Goal: Transaction & Acquisition: Download file/media

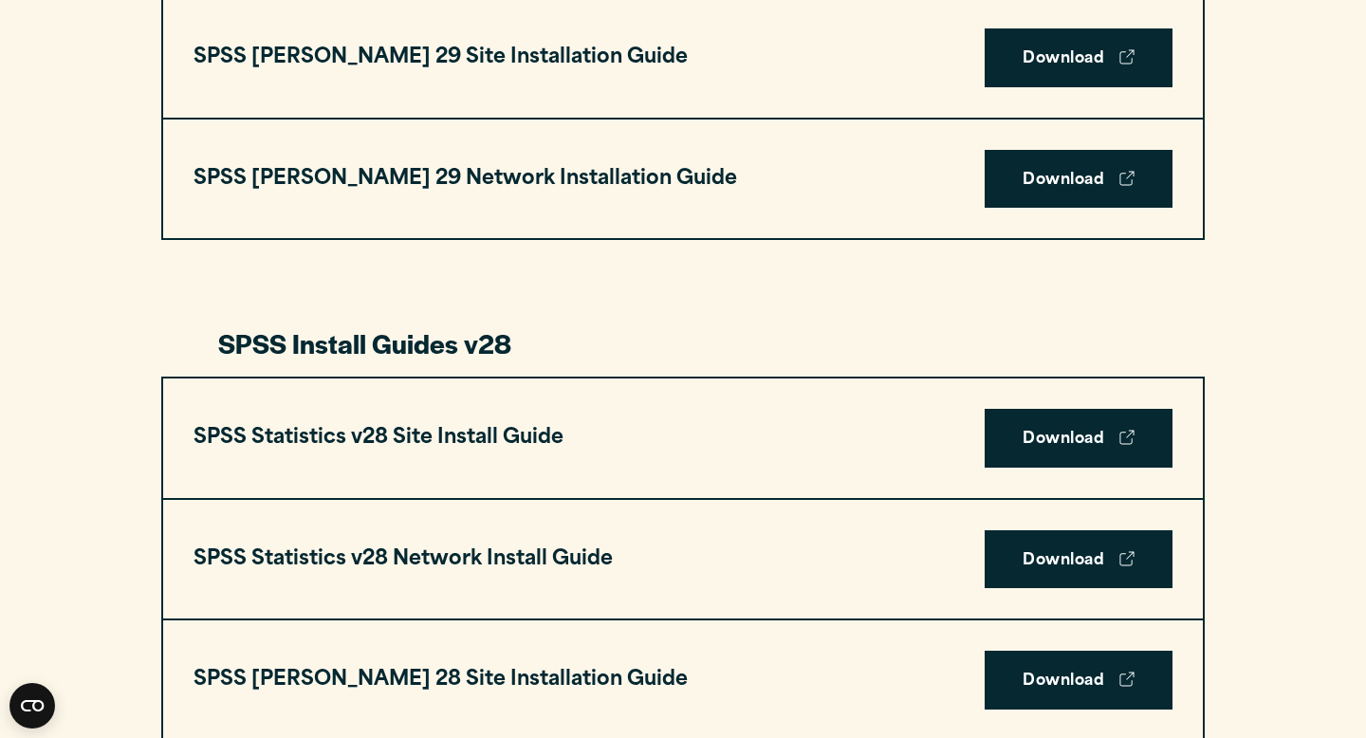
scroll to position [2485, 0]
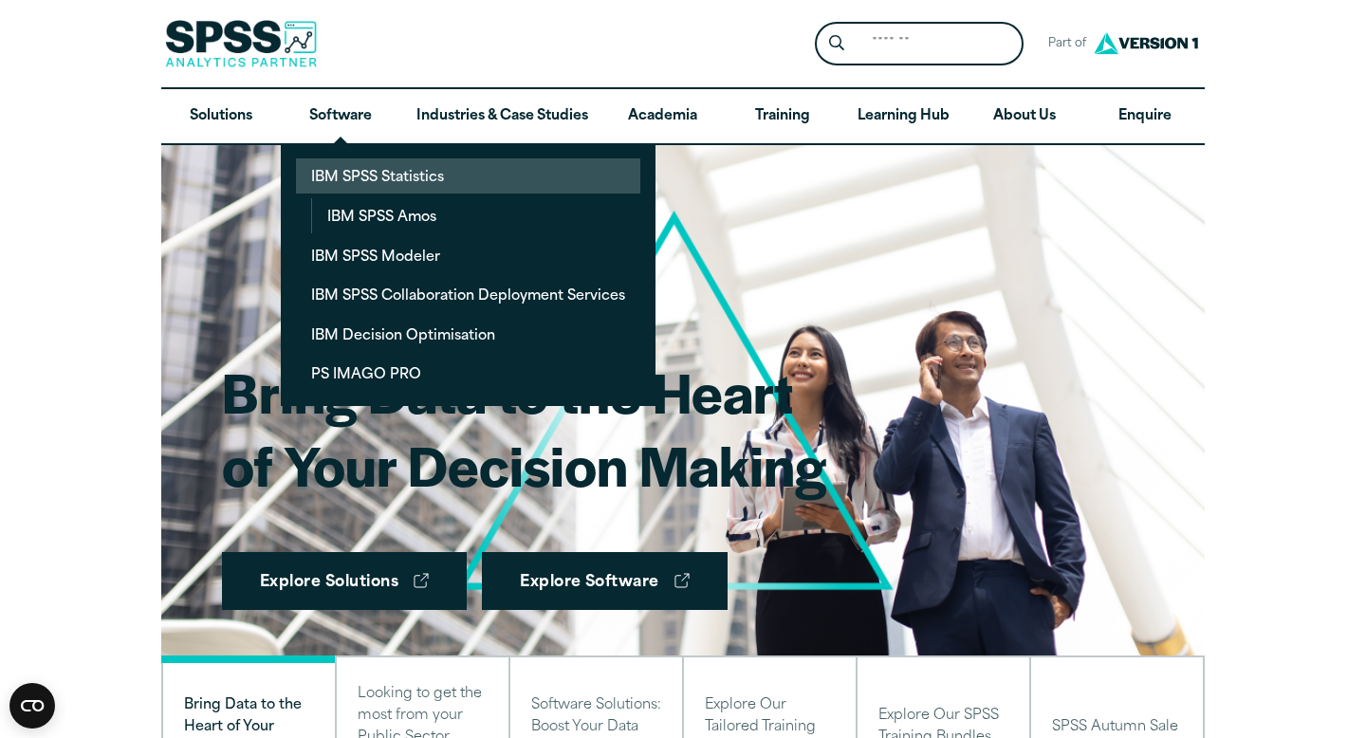
click at [370, 175] on link "IBM SPSS Statistics" at bounding box center [468, 175] width 344 height 35
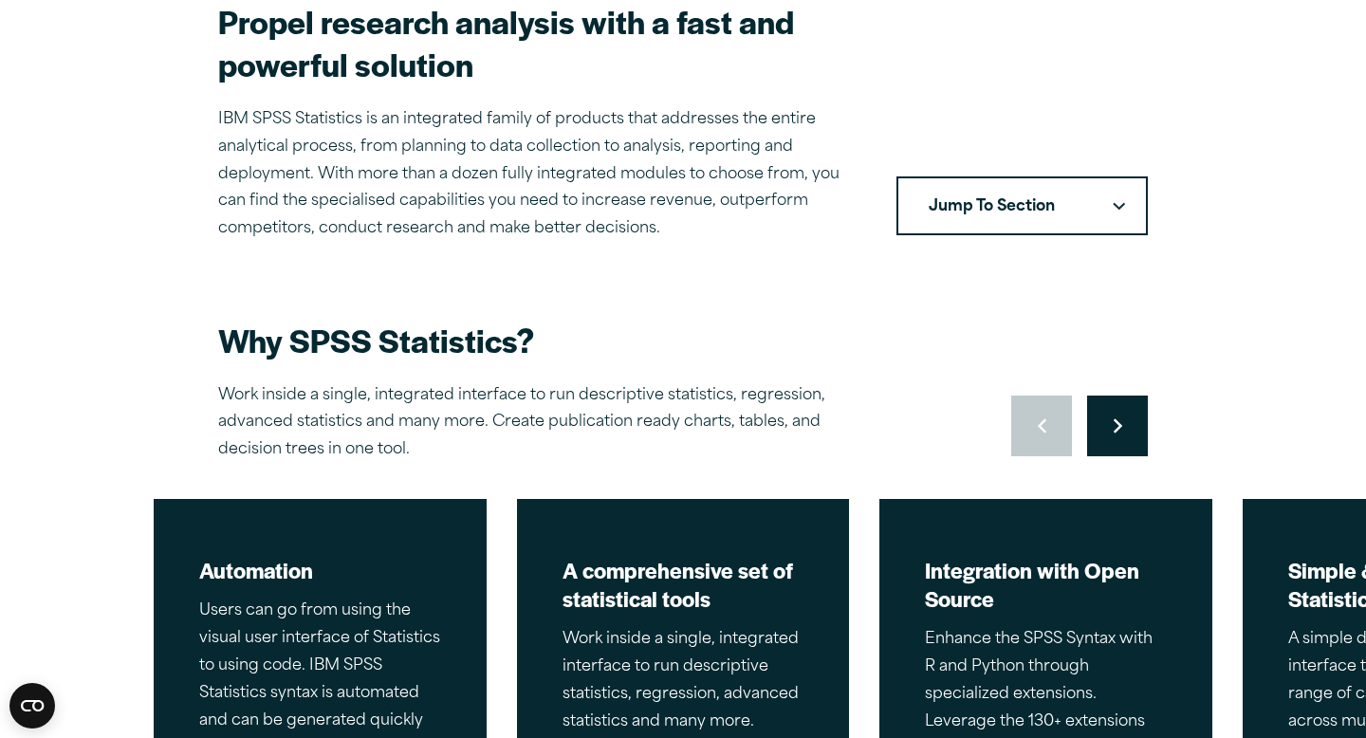
scroll to position [601, 0]
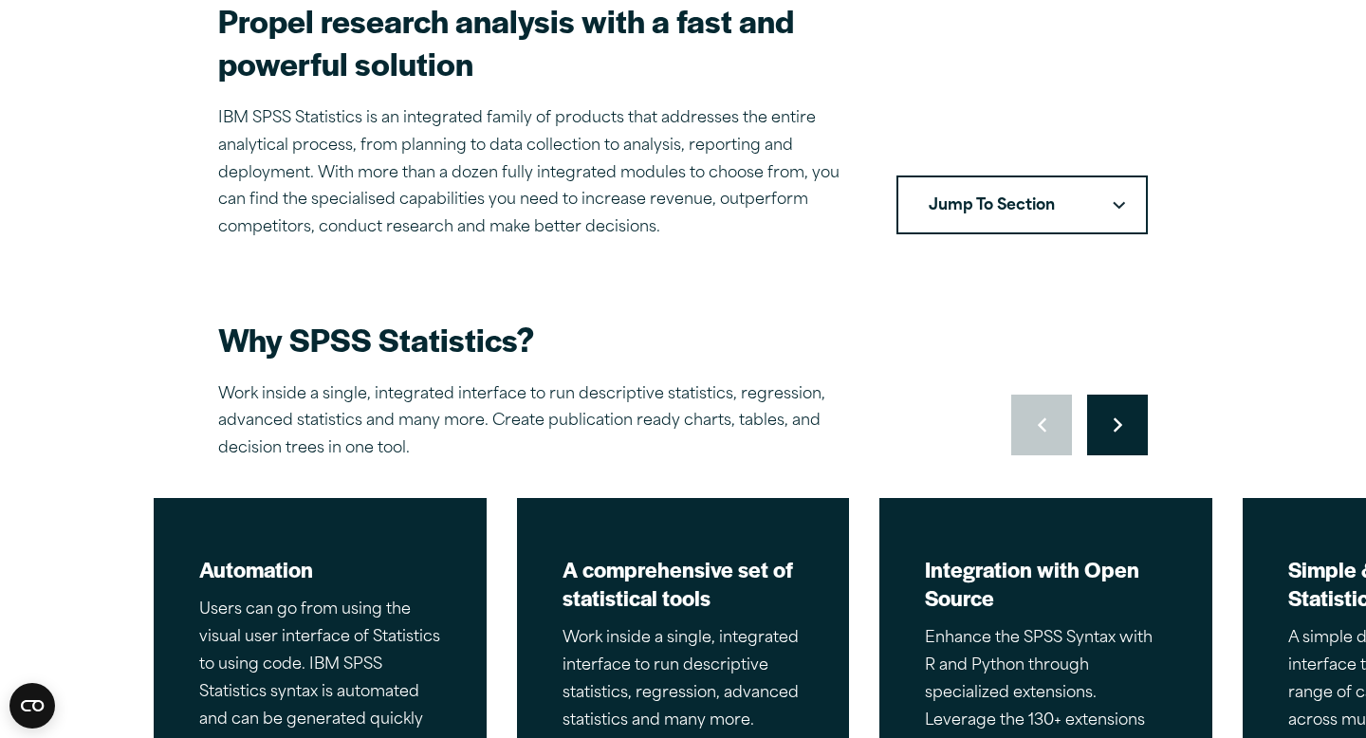
click at [1112, 219] on button "Jump To Section" at bounding box center [1021, 204] width 251 height 59
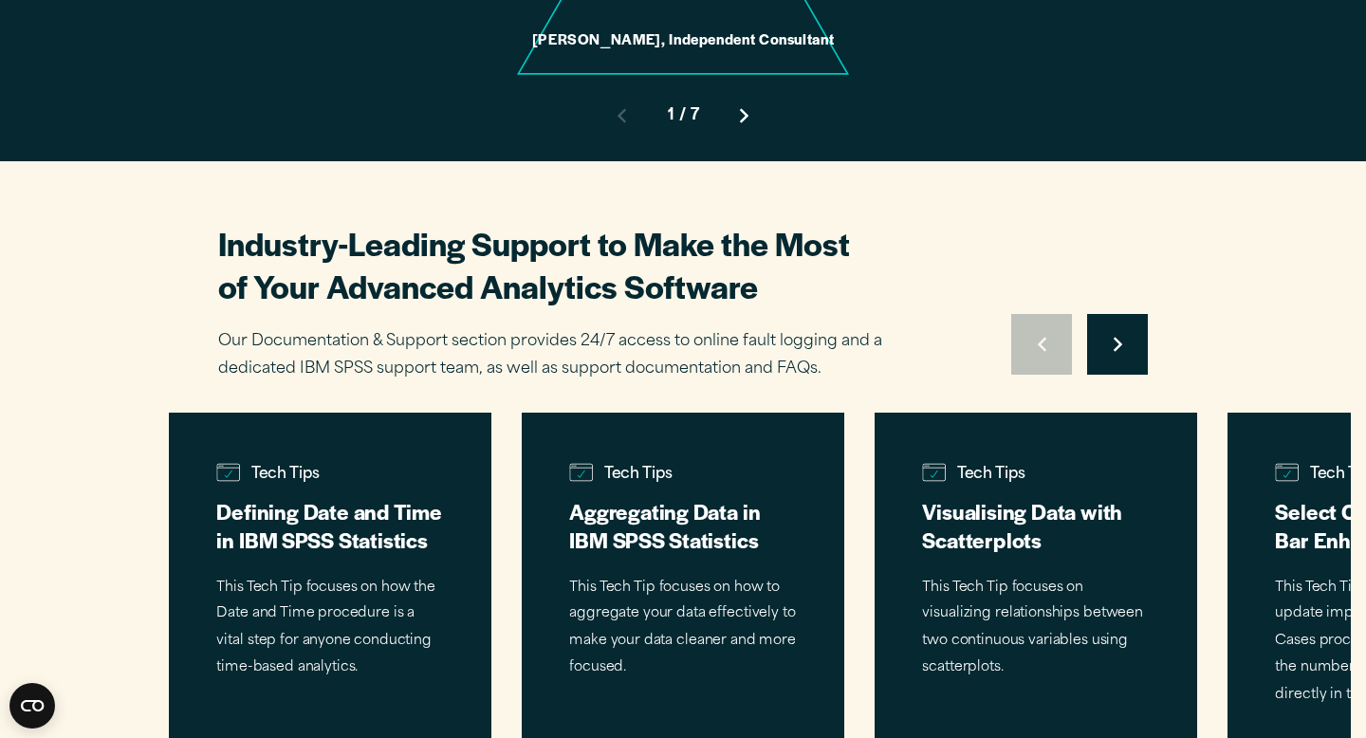
scroll to position [5490, 0]
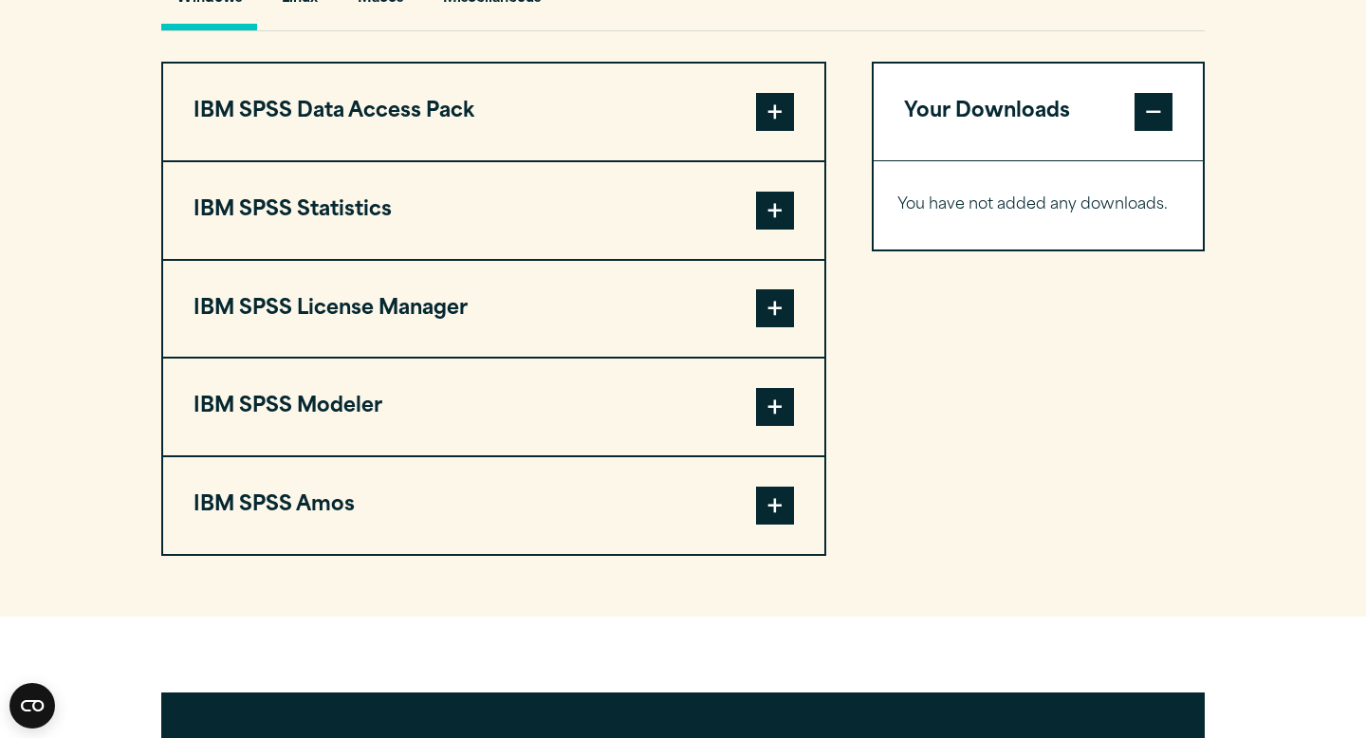
scroll to position [1493, 0]
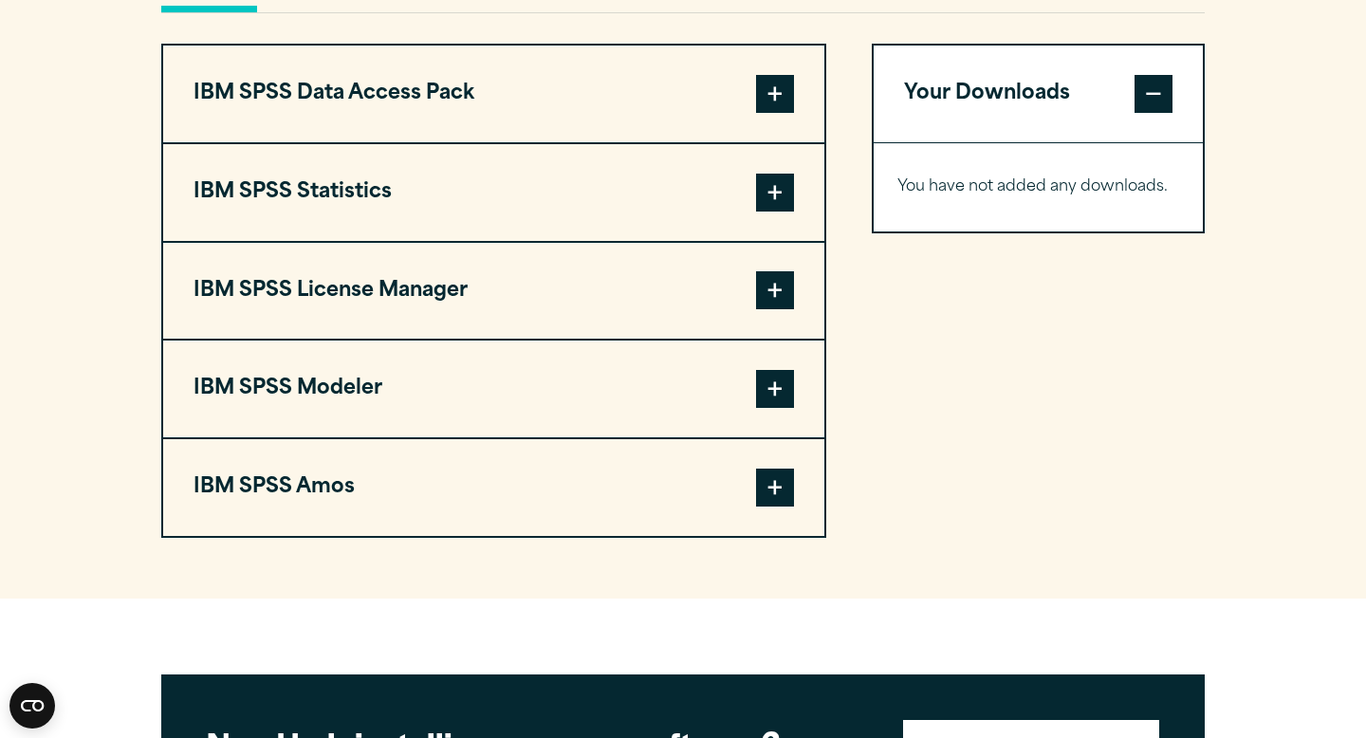
click at [769, 210] on span at bounding box center [775, 193] width 38 height 38
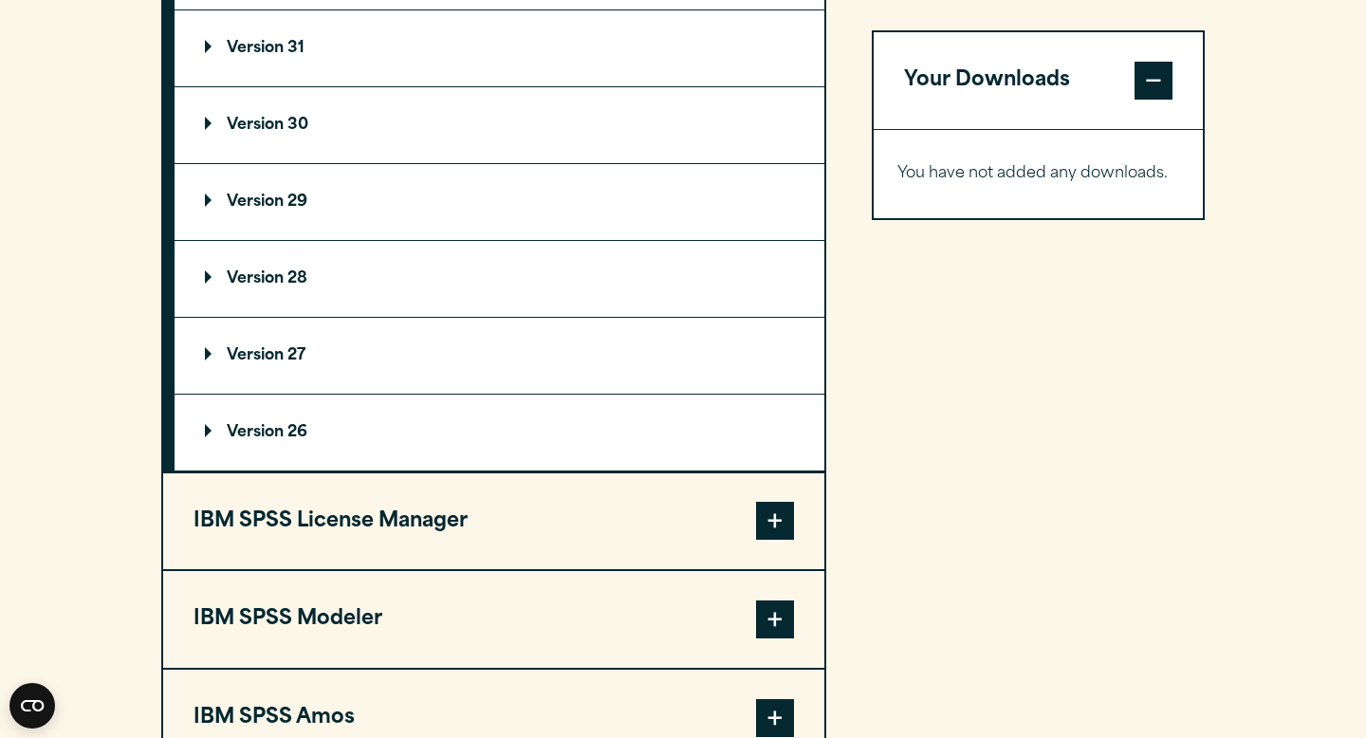
scroll to position [1734, 0]
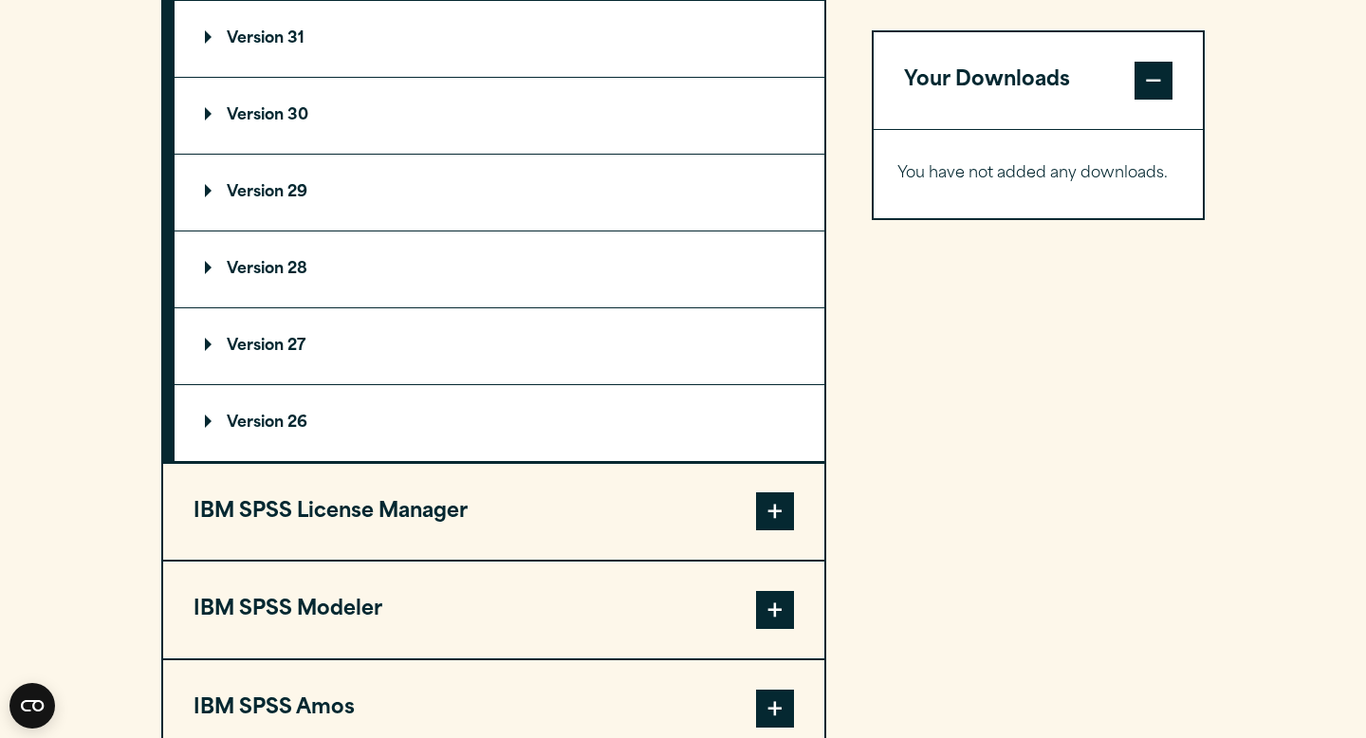
click at [298, 214] on summary "Version 29" at bounding box center [500, 193] width 650 height 76
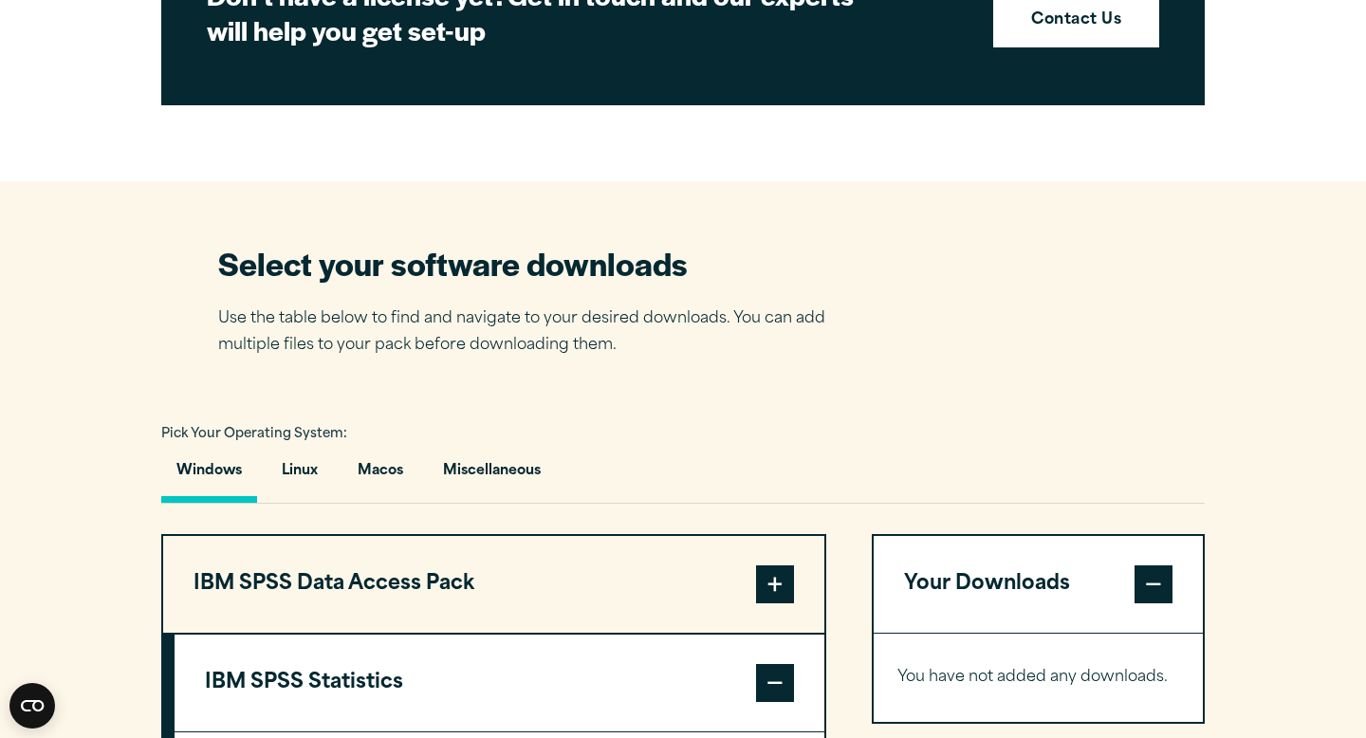
scroll to position [1005, 0]
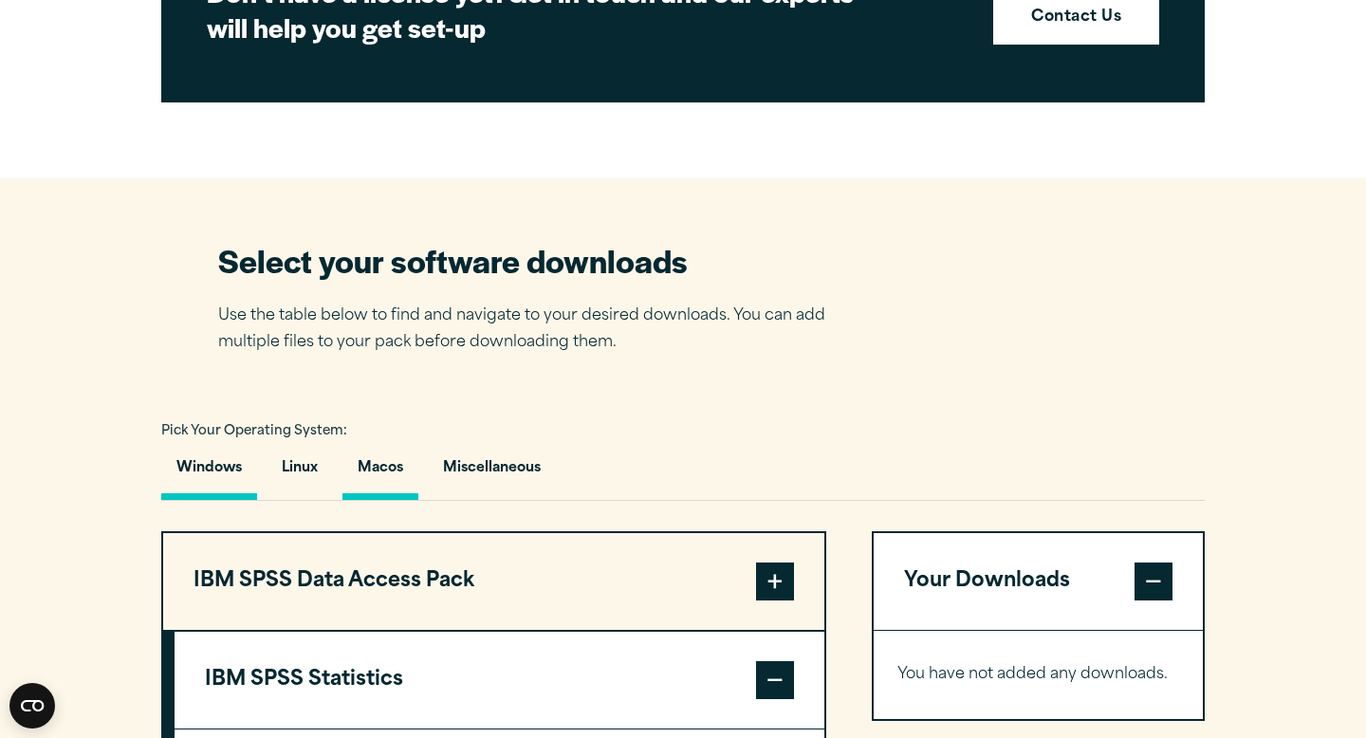
click at [391, 477] on button "Macos" at bounding box center [380, 473] width 76 height 54
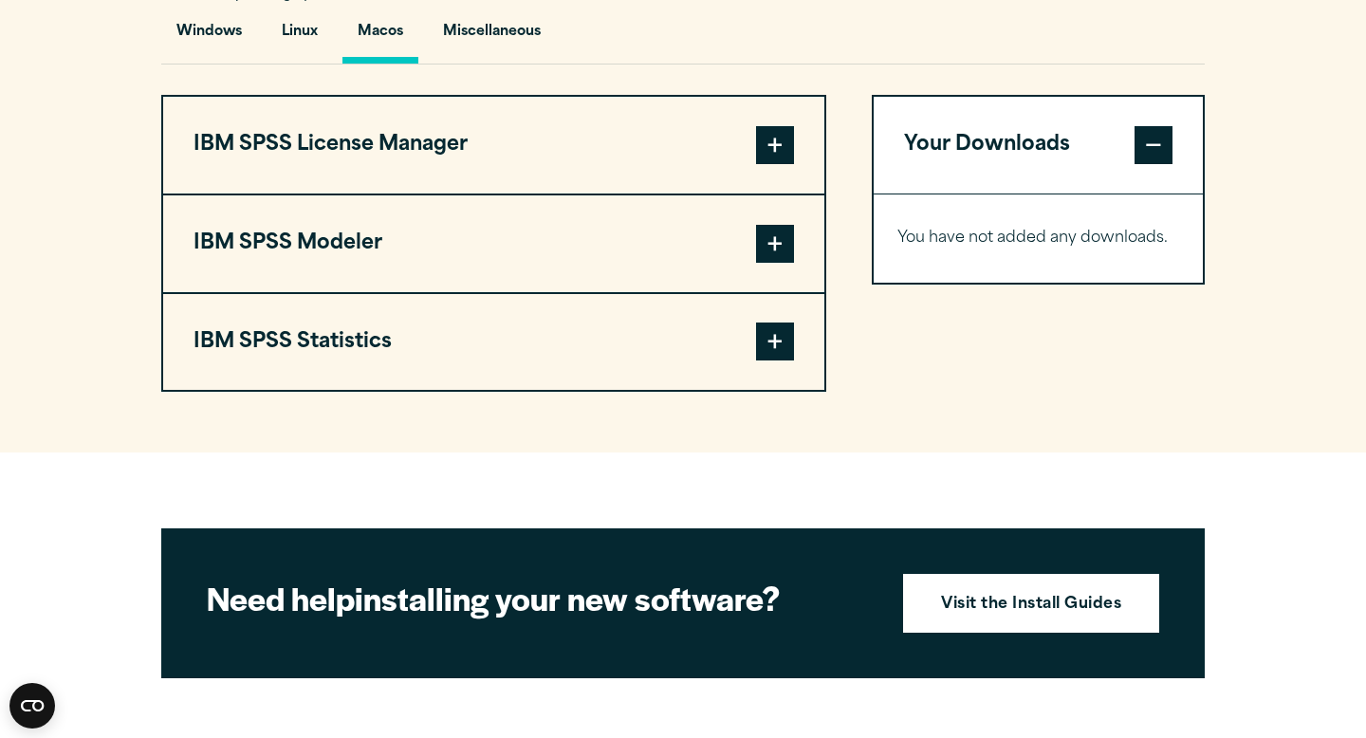
scroll to position [1445, 0]
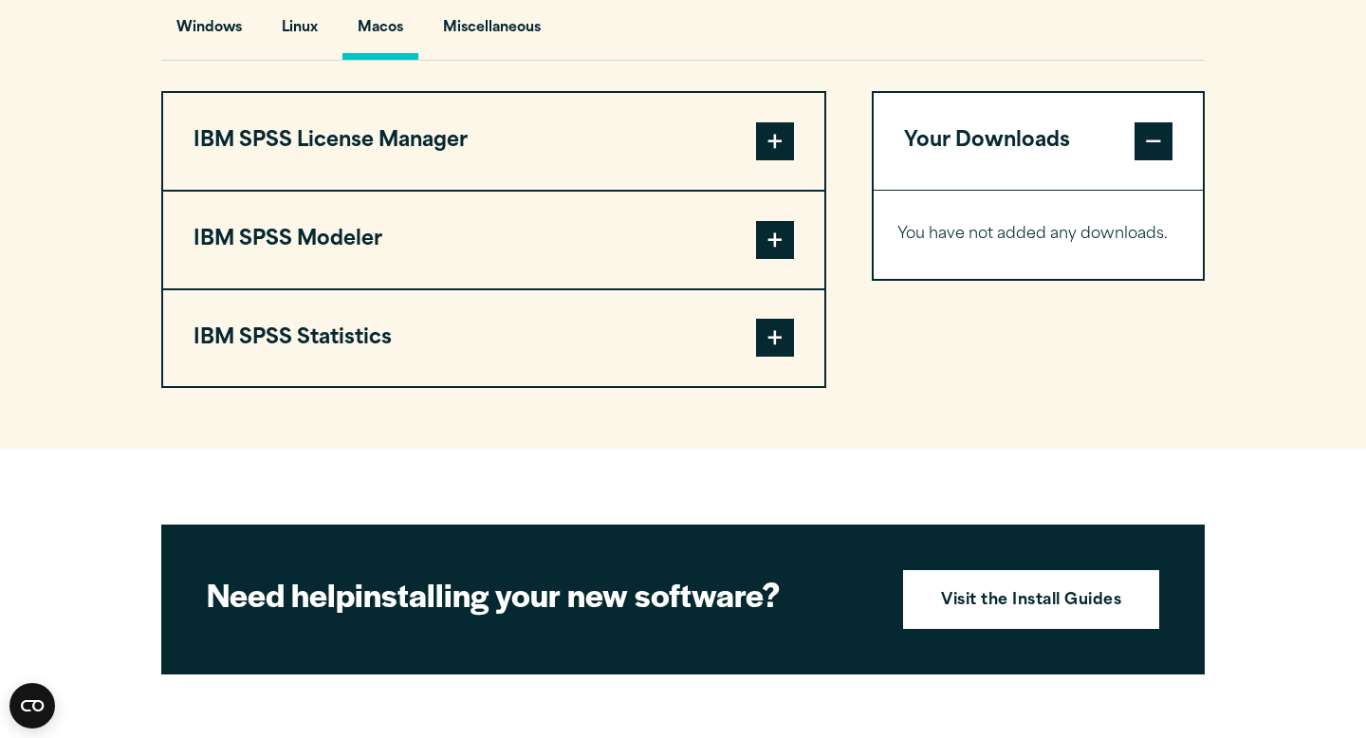
click at [787, 351] on span at bounding box center [775, 338] width 38 height 38
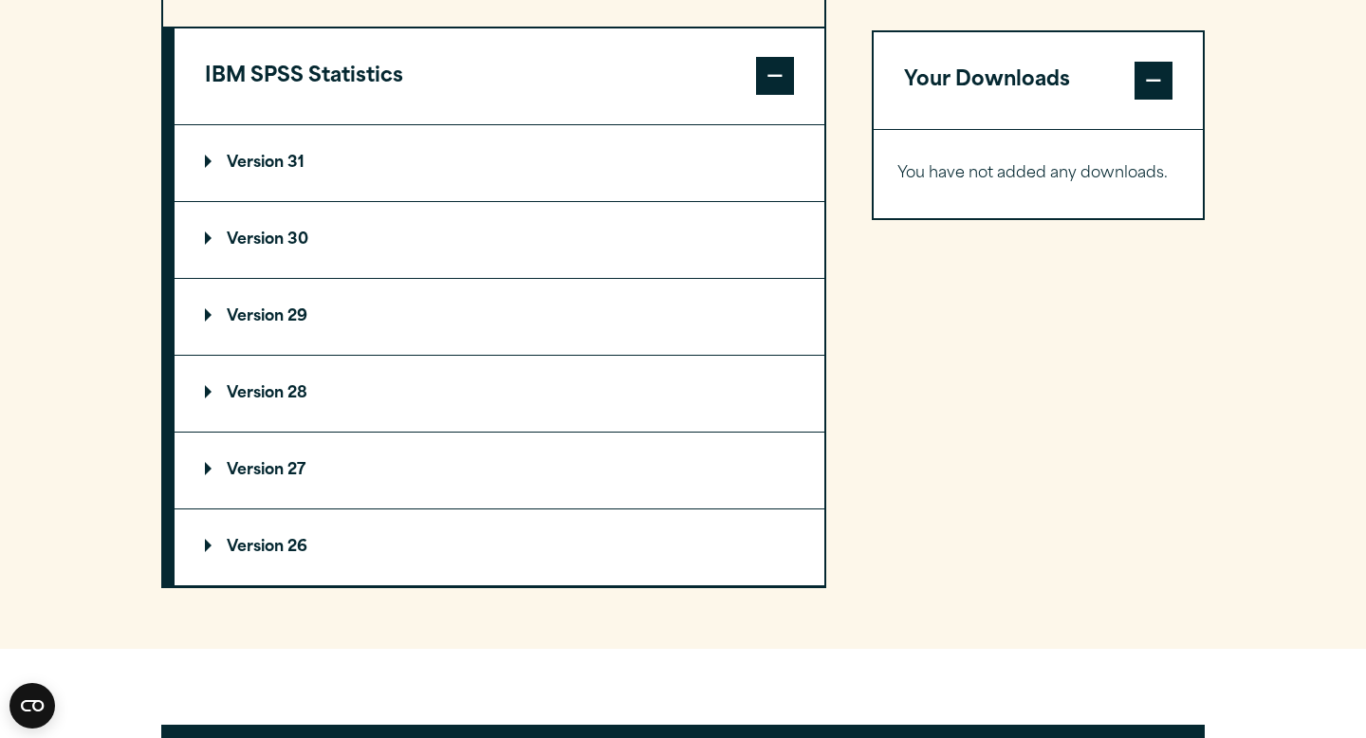
scroll to position [1757, 0]
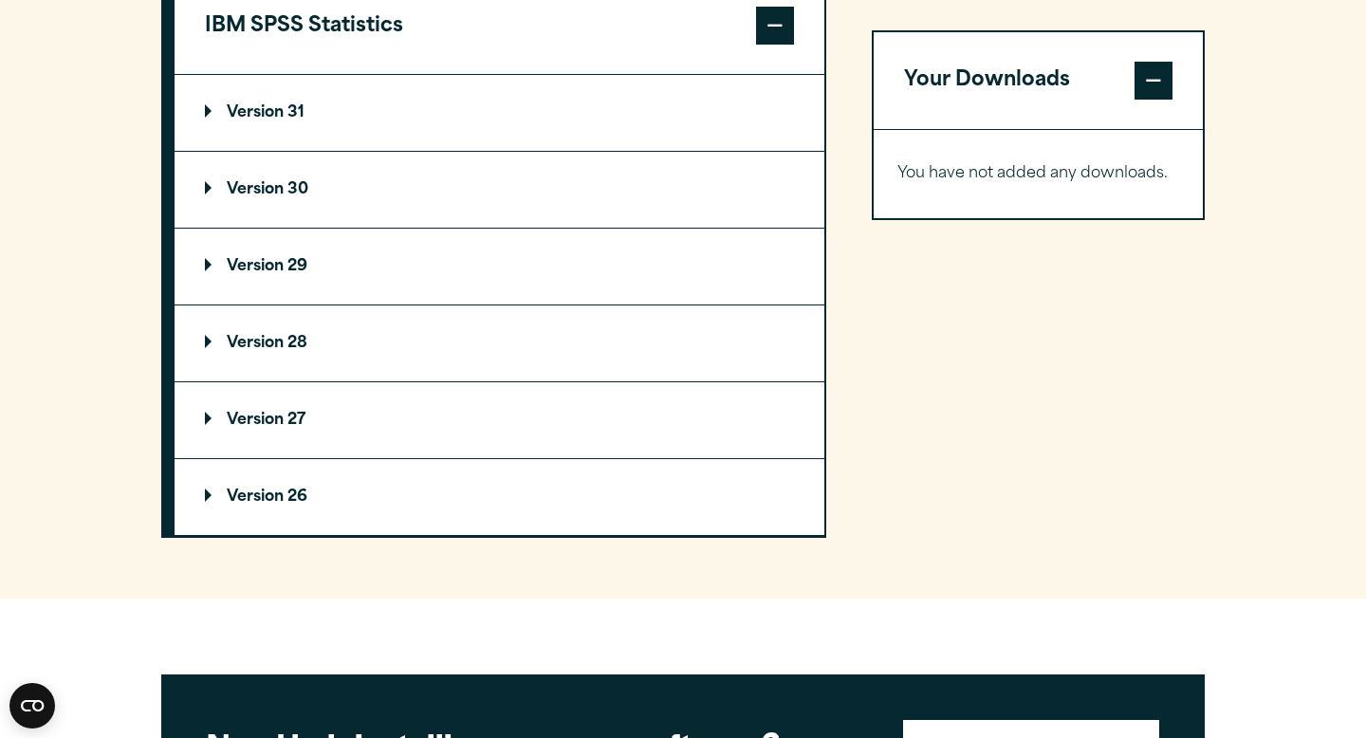
click at [216, 286] on summary "Version 29" at bounding box center [500, 267] width 650 height 76
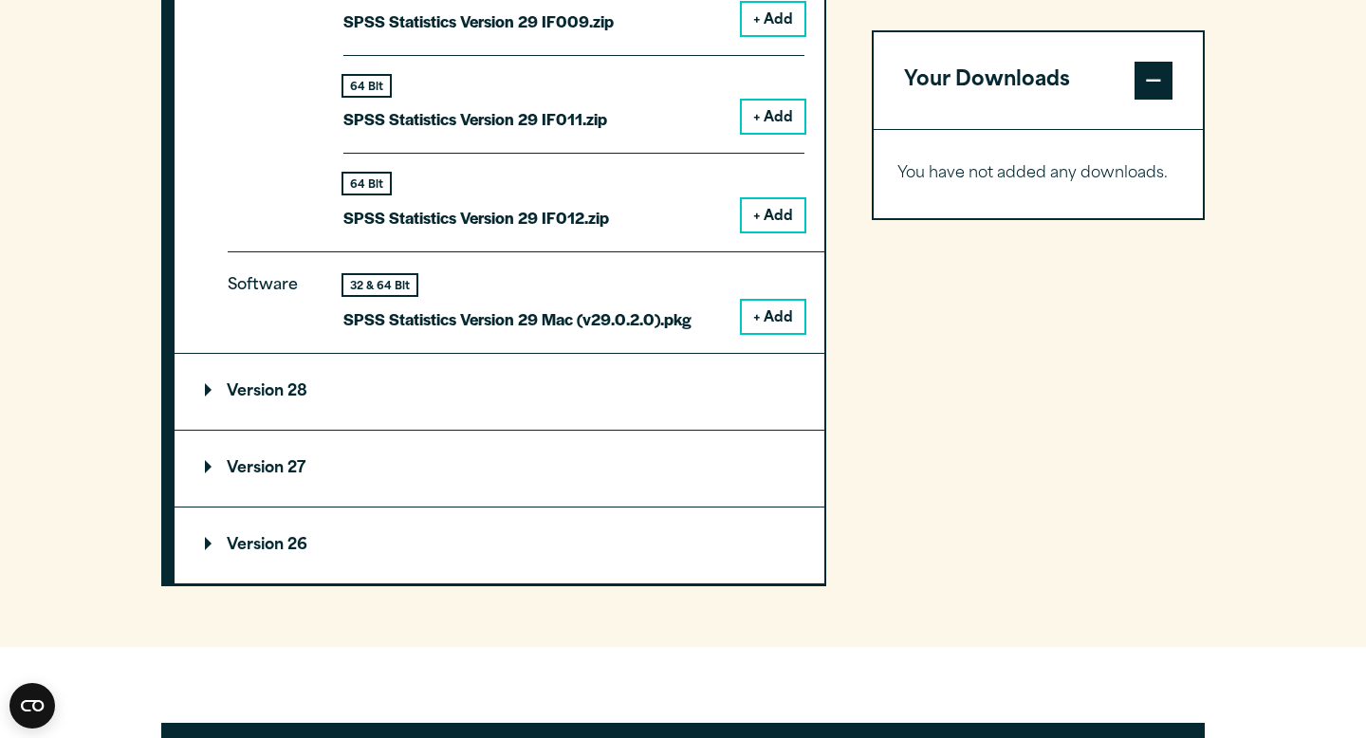
scroll to position [2729, 0]
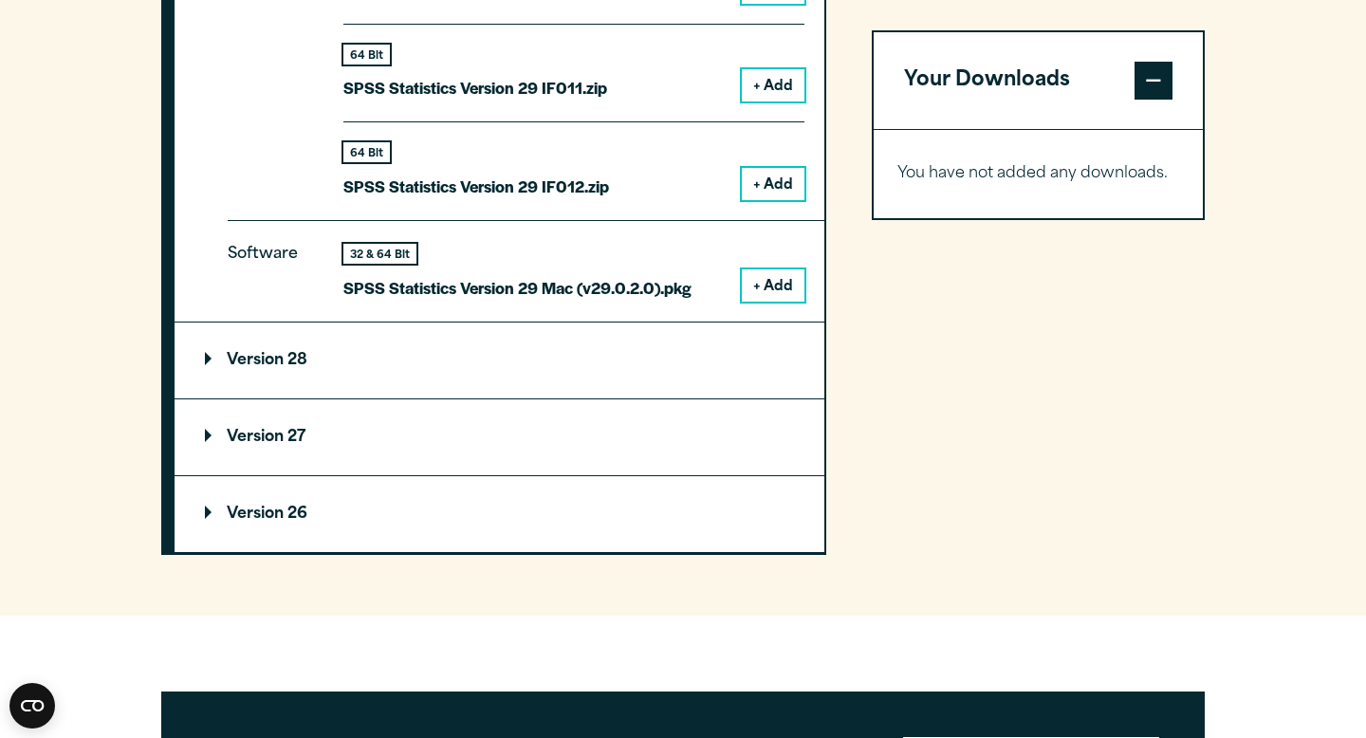
click at [776, 296] on button "+ Add" at bounding box center [773, 285] width 63 height 32
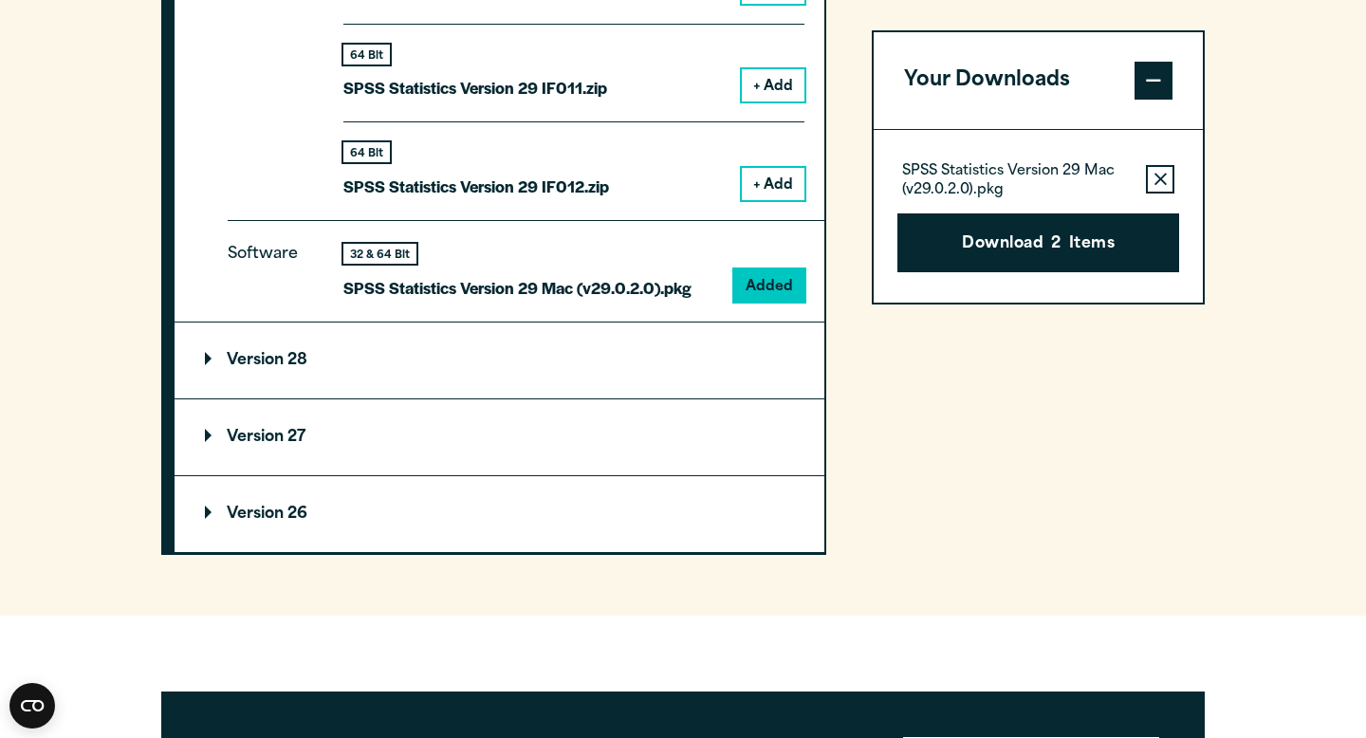
click at [1165, 193] on div "SPSS Statistics Version 29 Mac (v29.0.2.0).pkg Remove this item from your softw…" at bounding box center [1038, 179] width 282 height 38
click at [1165, 166] on button "Remove this item from your software download list" at bounding box center [1160, 179] width 28 height 28
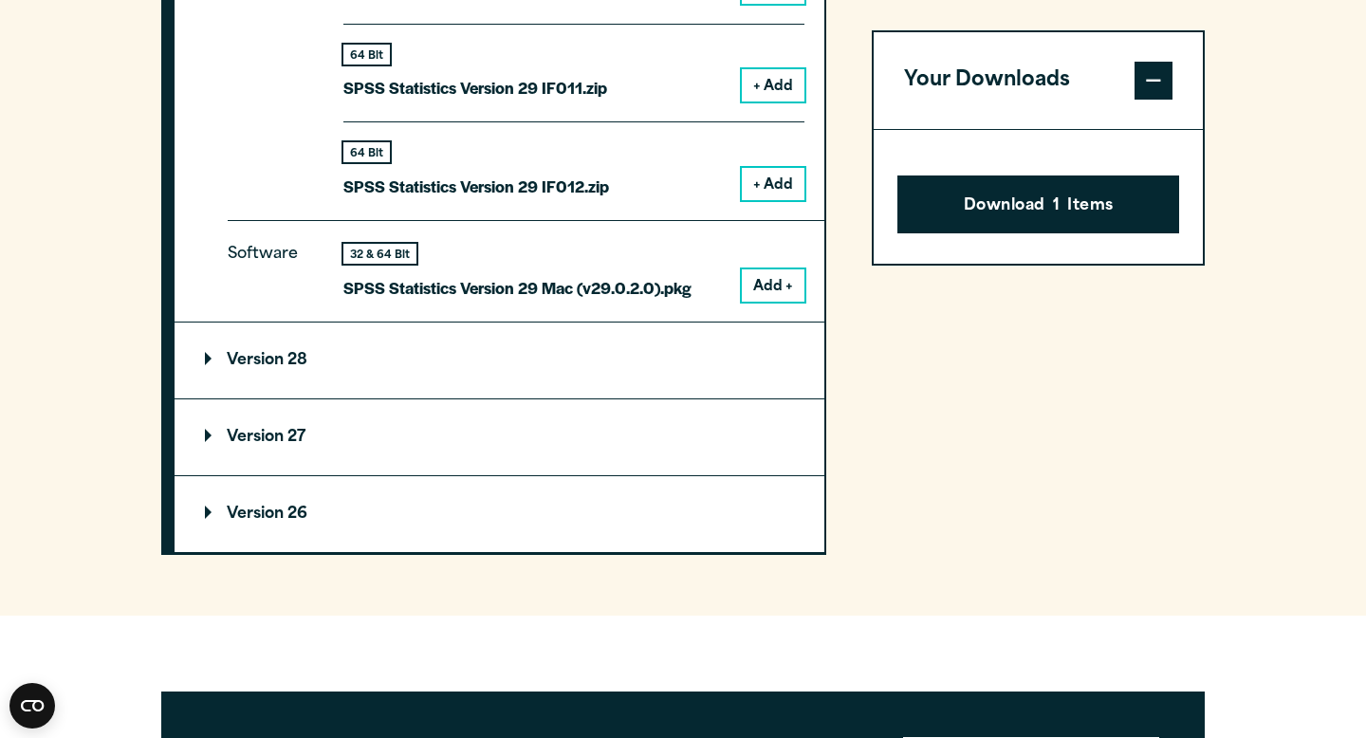
click at [1147, 79] on span at bounding box center [1153, 81] width 38 height 38
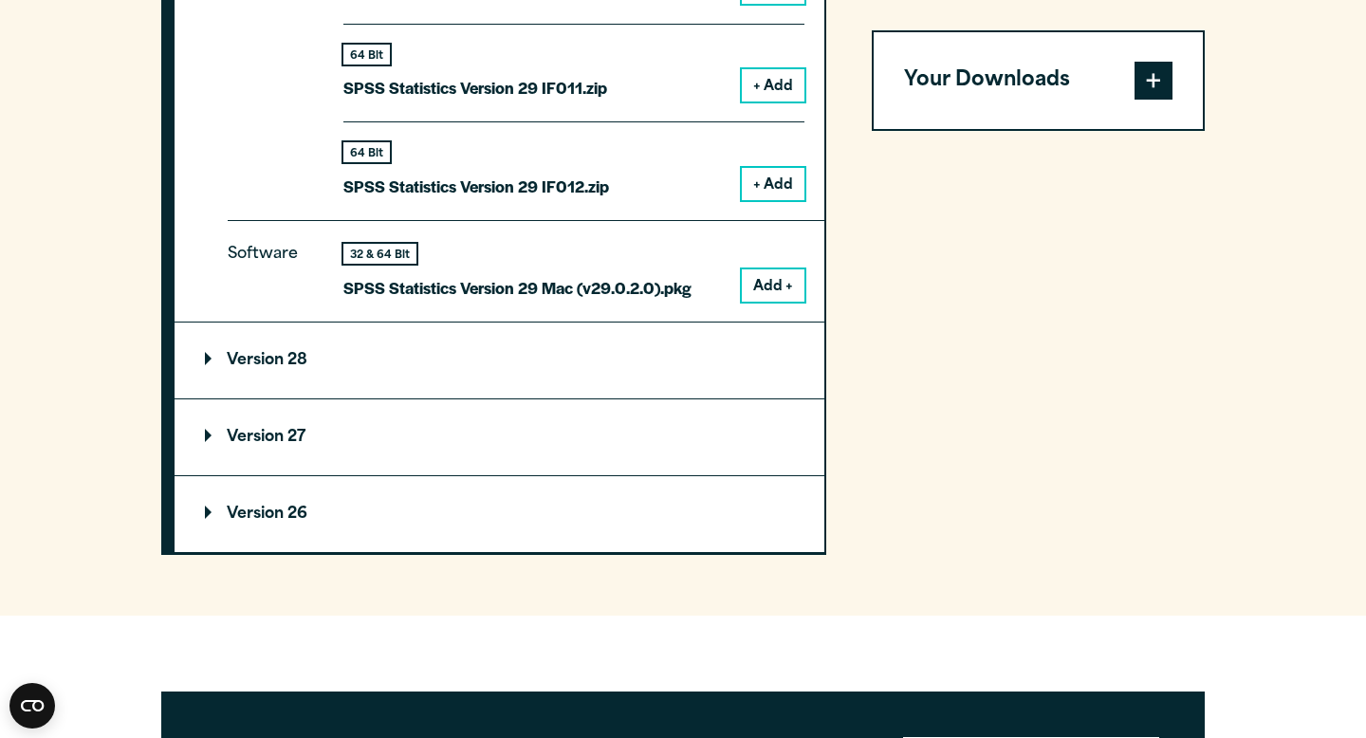
click at [785, 285] on button "Add +" at bounding box center [773, 285] width 63 height 32
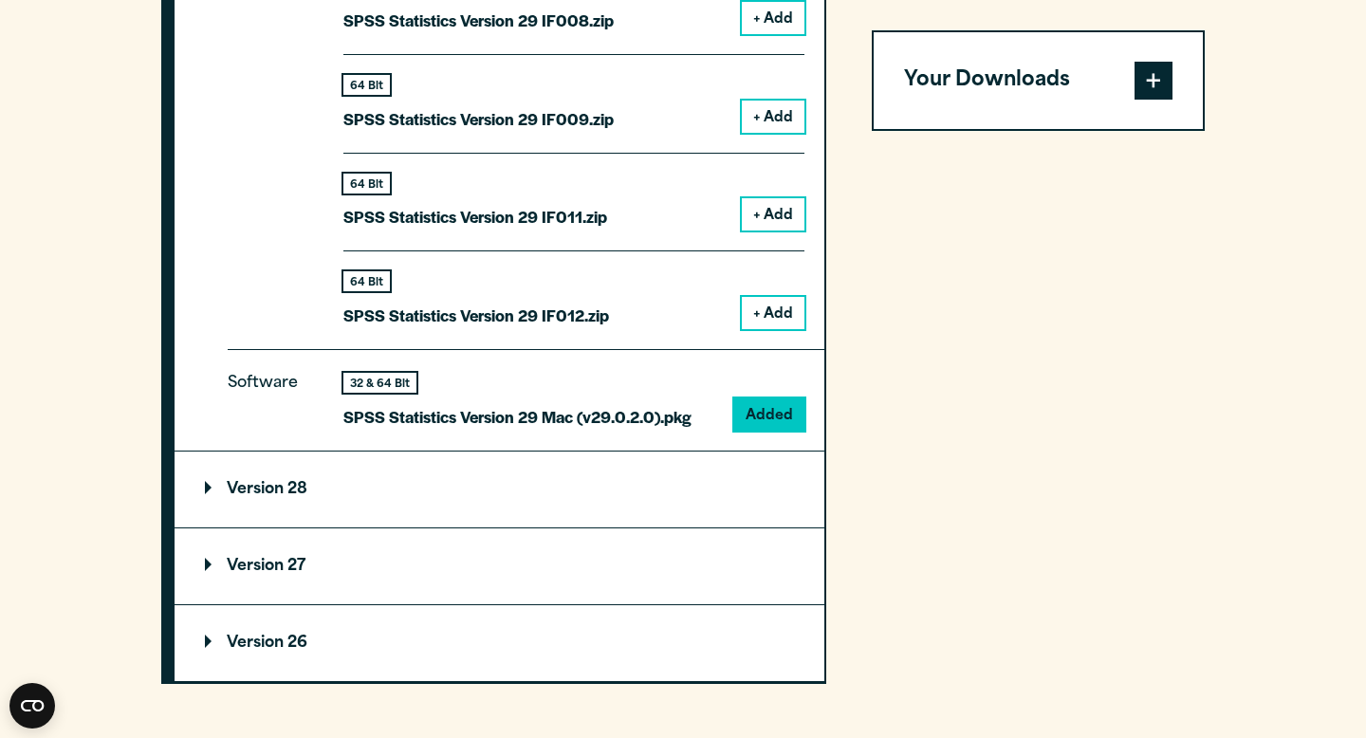
scroll to position [2598, 0]
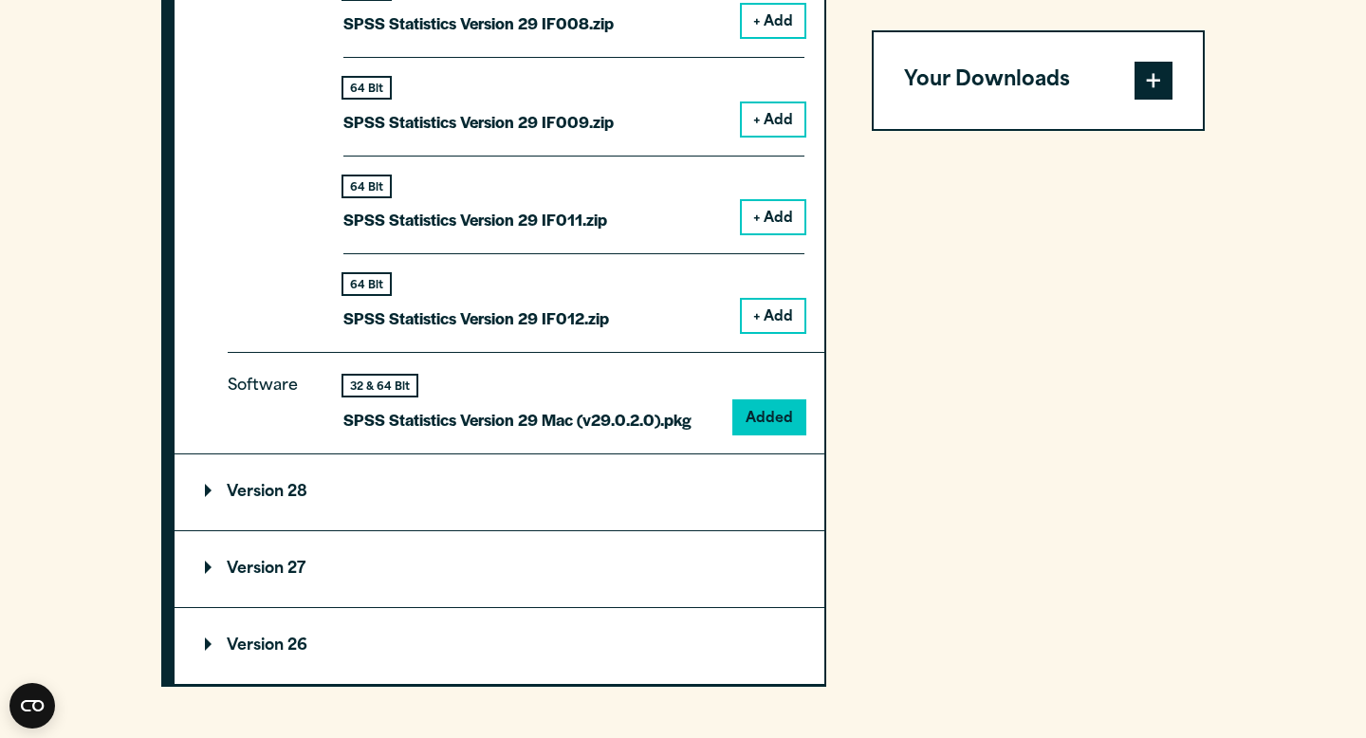
click at [574, 433] on p "SPSS Statistics Version 29 Mac (v29.0.2.0).pkg" at bounding box center [517, 420] width 348 height 28
click at [403, 433] on p "SPSS Statistics Version 29 Mac (v29.0.2.0).pkg" at bounding box center [517, 420] width 348 height 28
click at [751, 314] on button "+ Add" at bounding box center [773, 316] width 63 height 32
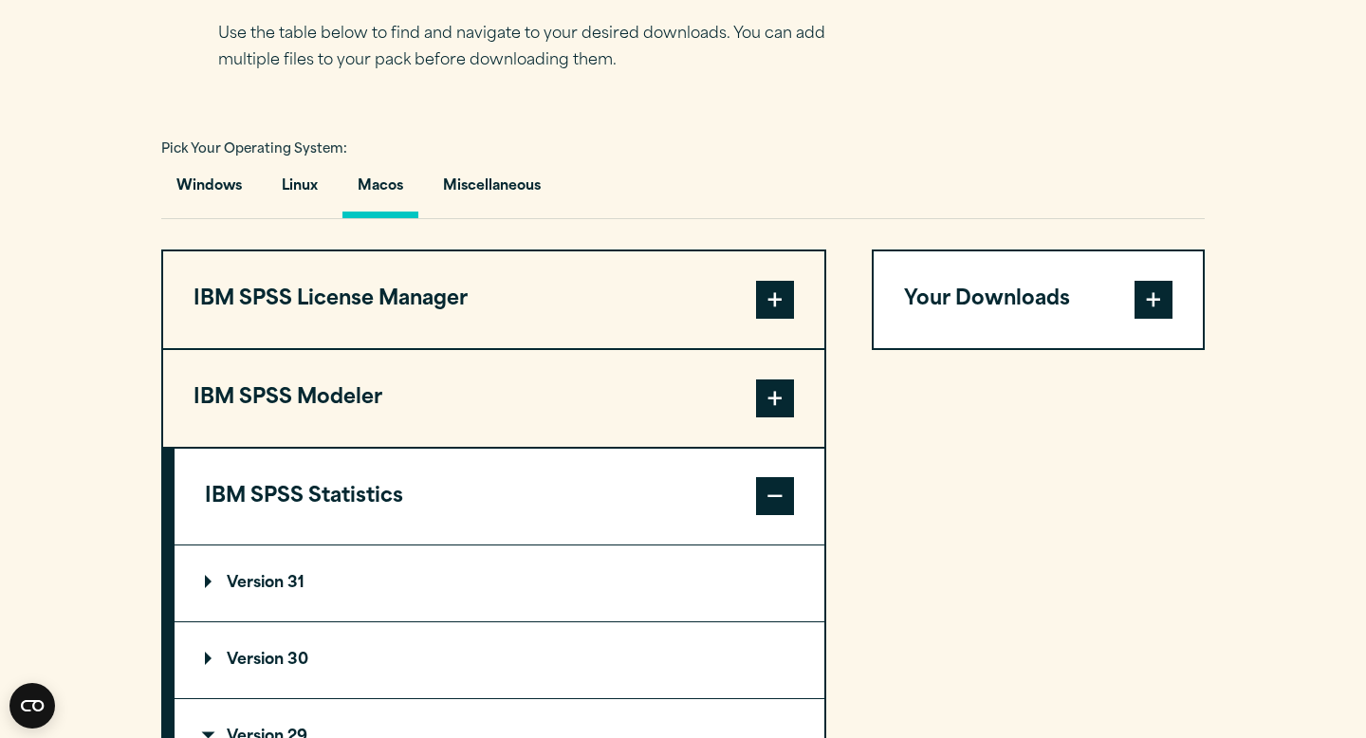
scroll to position [1271, 0]
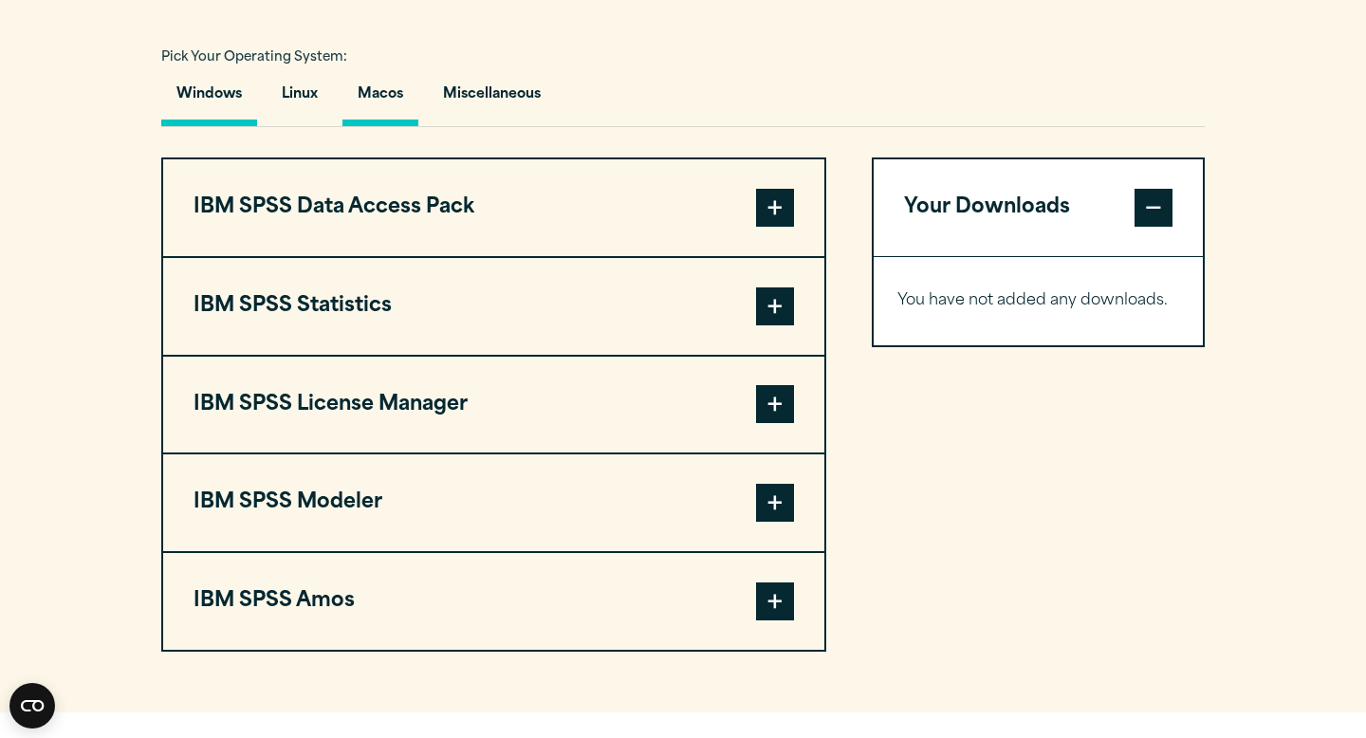
click at [359, 97] on button "Macos" at bounding box center [380, 99] width 76 height 54
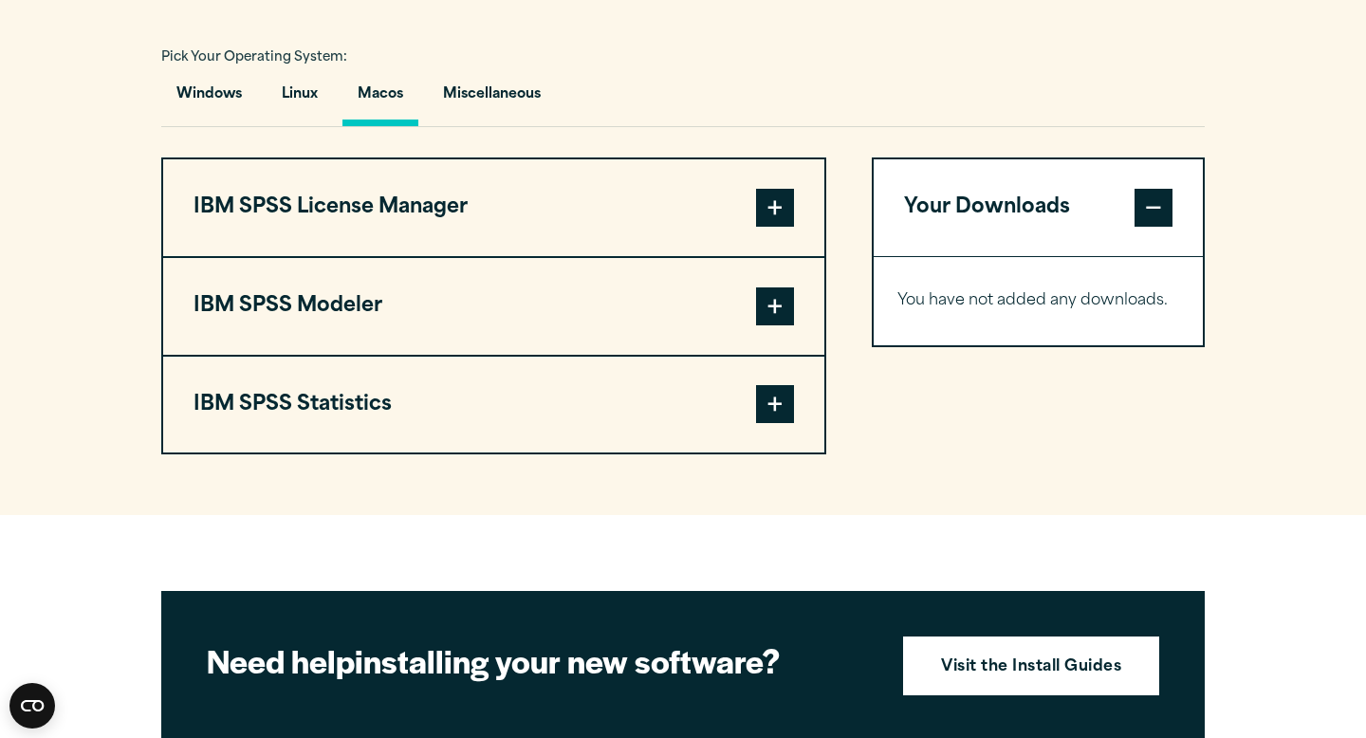
click at [763, 407] on span at bounding box center [775, 404] width 38 height 38
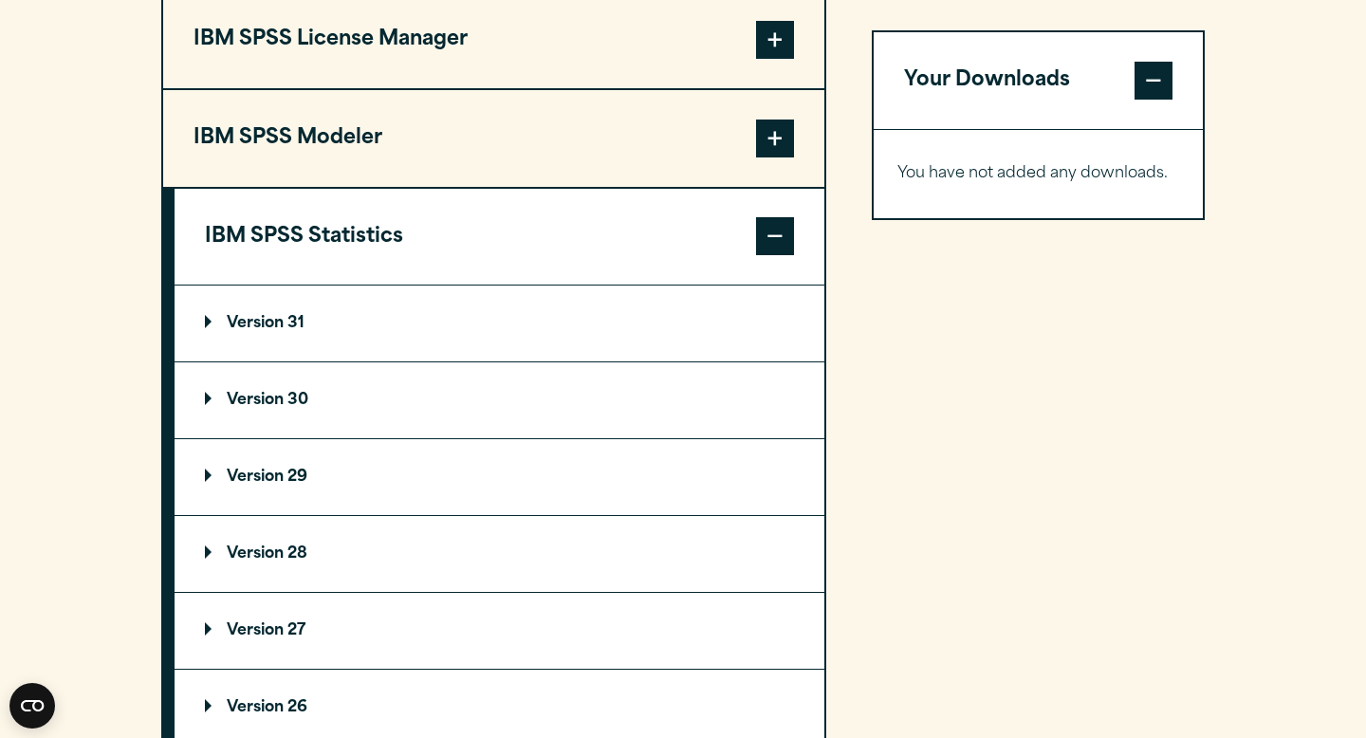
click at [273, 485] on p "Version 29" at bounding box center [256, 476] width 102 height 15
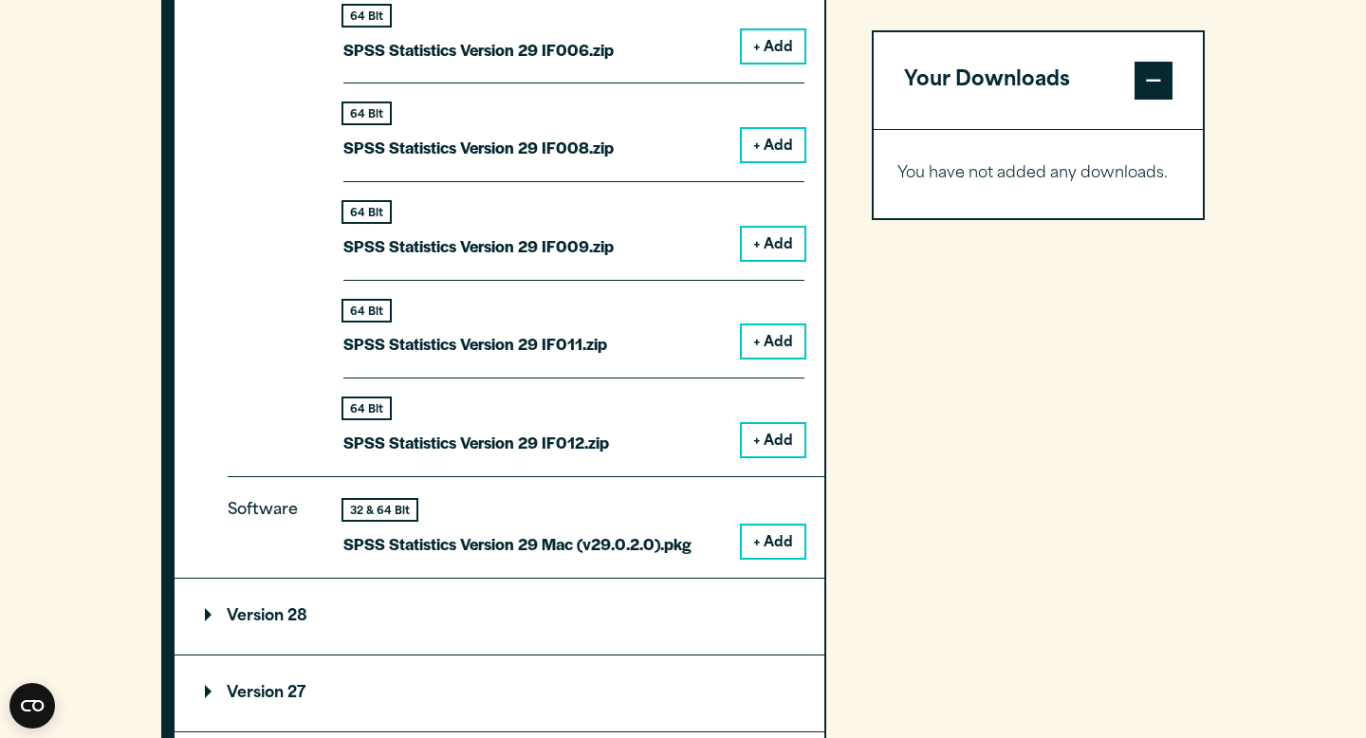
scroll to position [2633, 0]
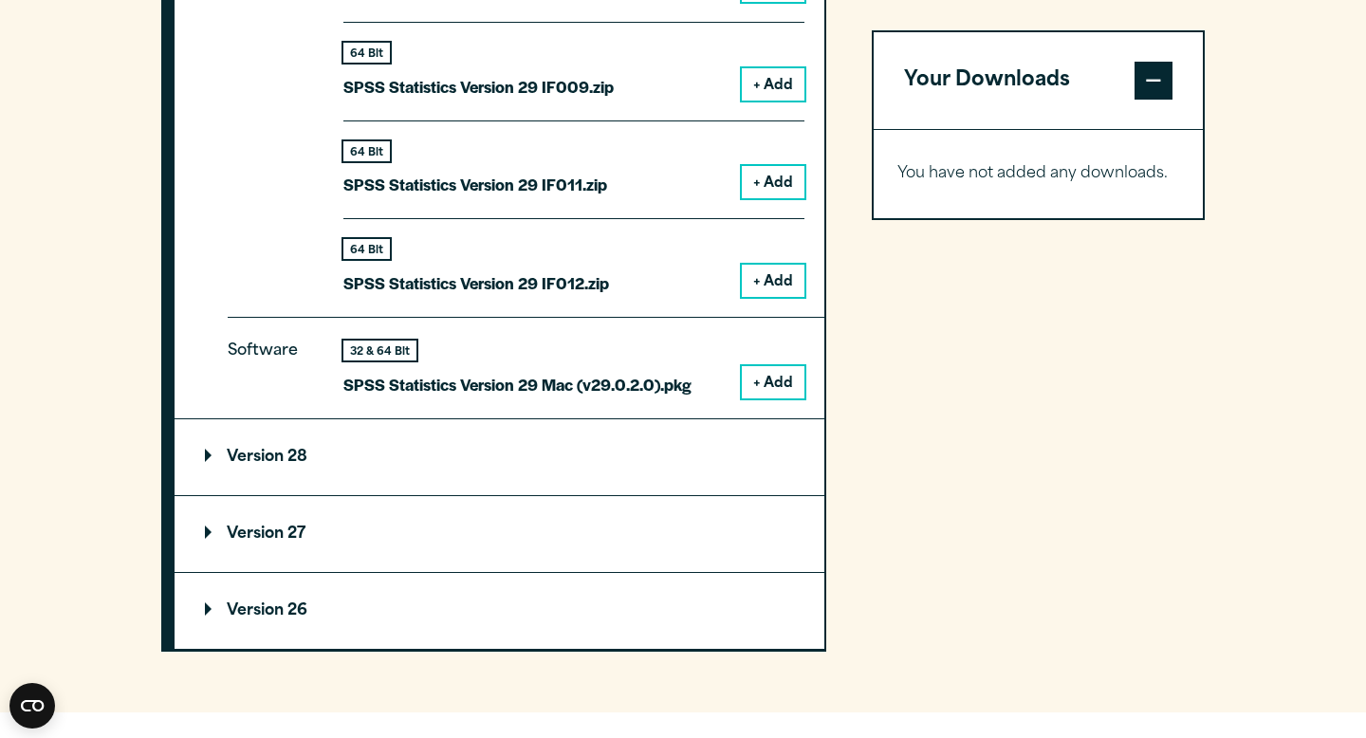
click at [797, 392] on button "+ Add" at bounding box center [773, 382] width 63 height 32
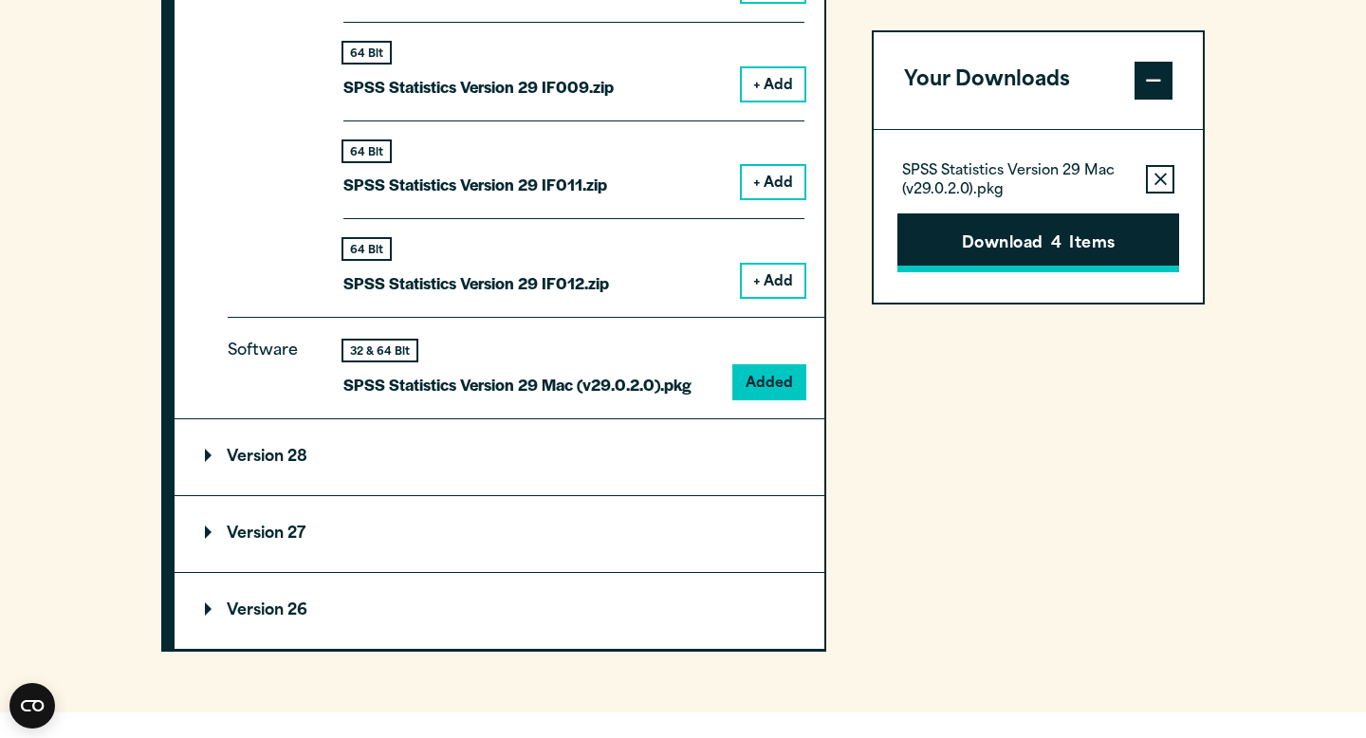
click at [1119, 247] on button "Download 4 Items" at bounding box center [1038, 242] width 282 height 59
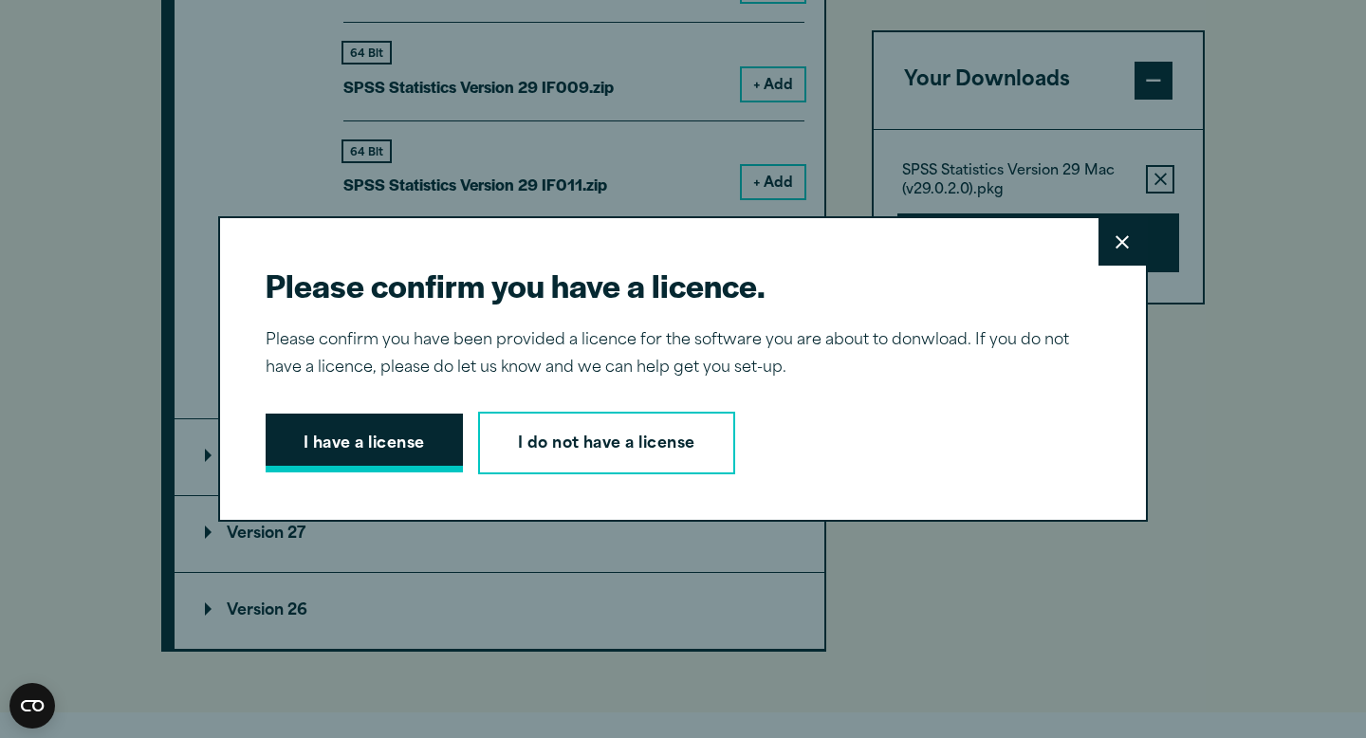
click at [356, 426] on button "I have a license" at bounding box center [364, 442] width 197 height 59
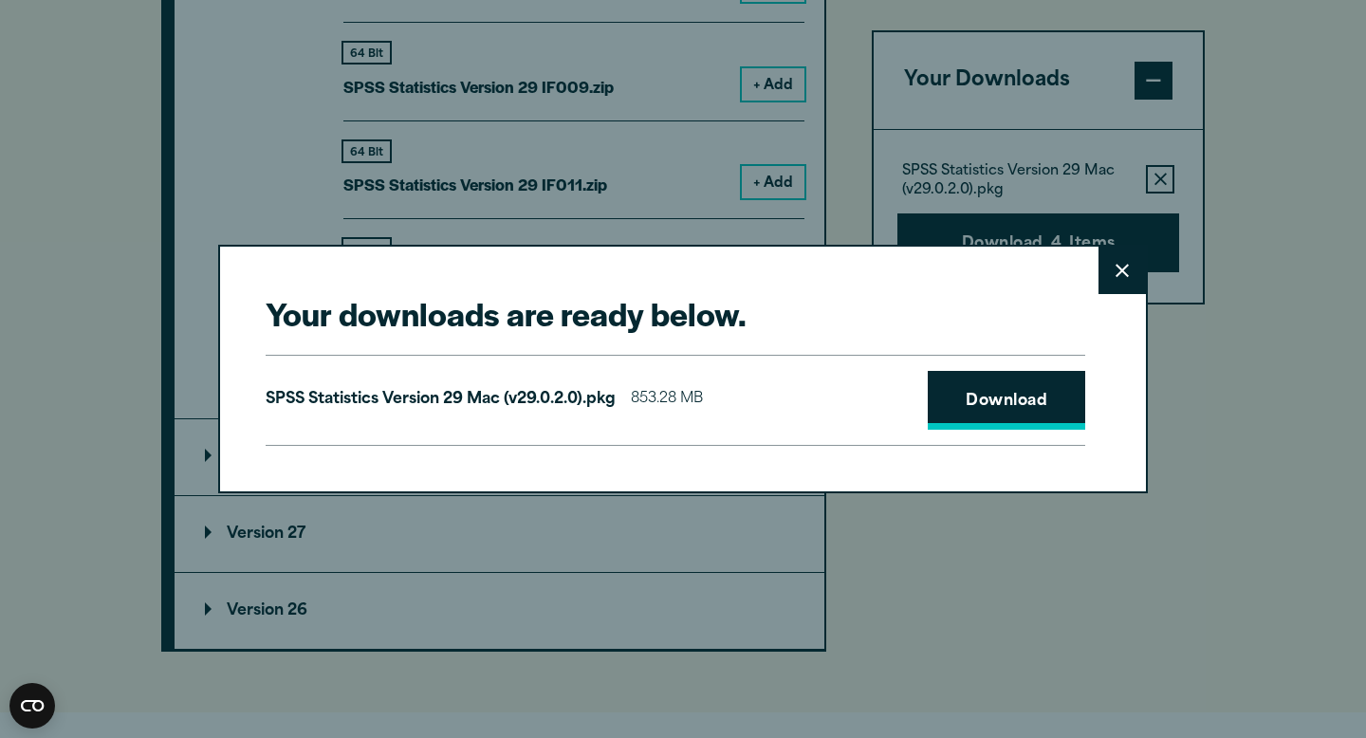
click at [1015, 398] on link "Download" at bounding box center [1006, 400] width 157 height 59
click at [1115, 268] on icon at bounding box center [1121, 271] width 13 height 14
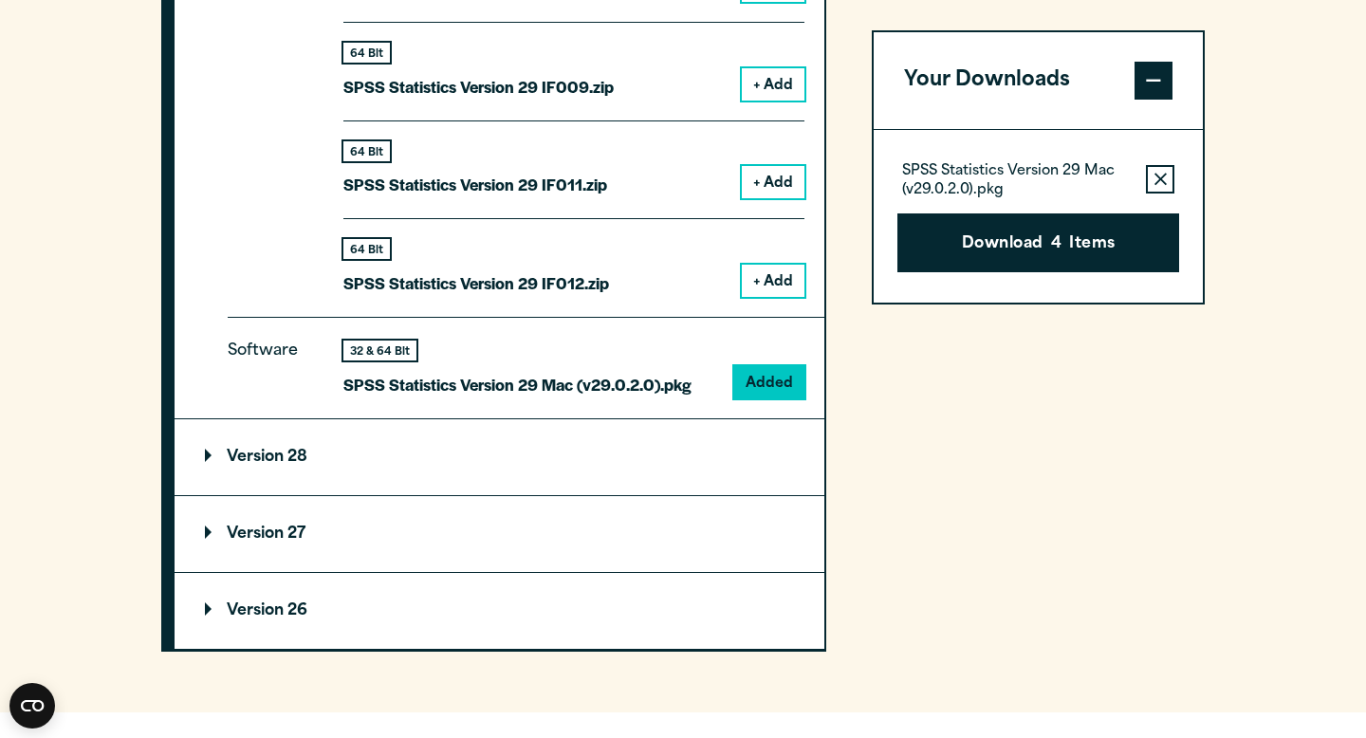
click at [1159, 177] on icon "button" at bounding box center [1160, 179] width 12 height 12
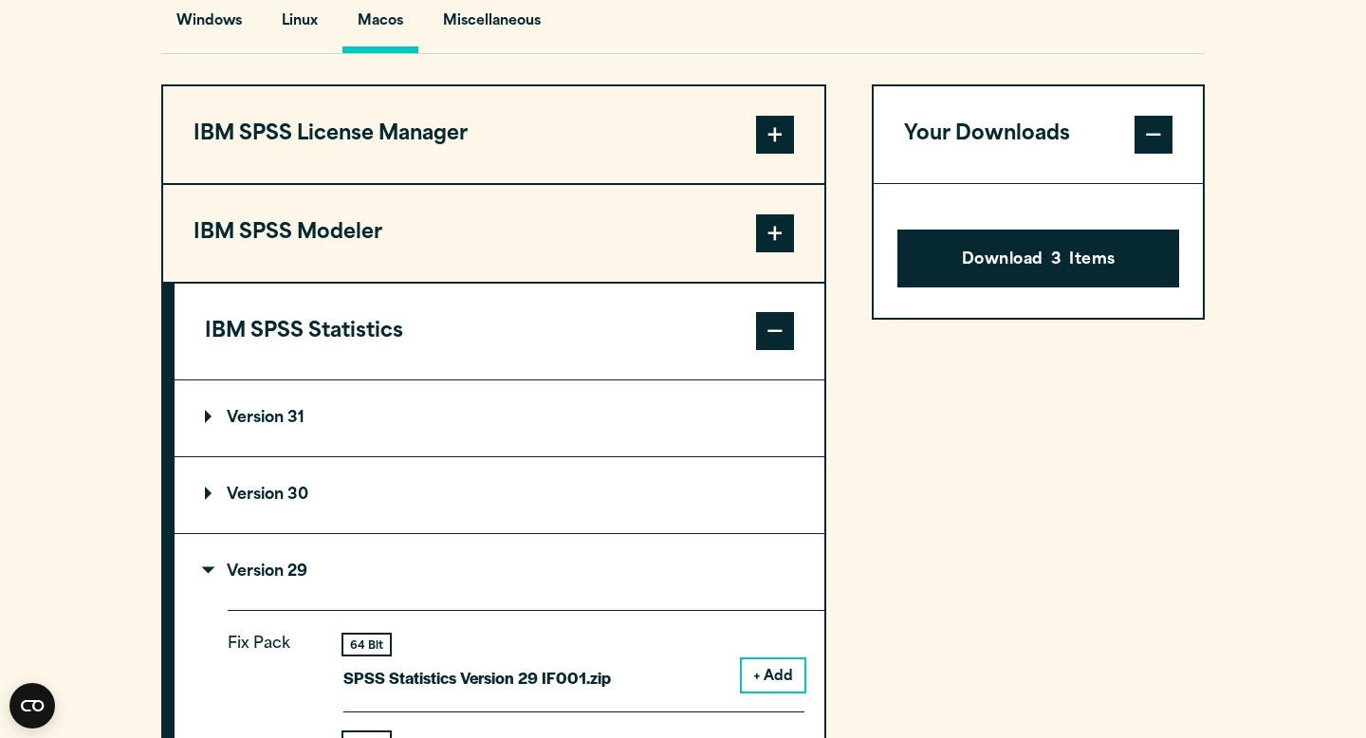
scroll to position [1451, 0]
click at [206, 427] on p "Version 31" at bounding box center [255, 419] width 100 height 15
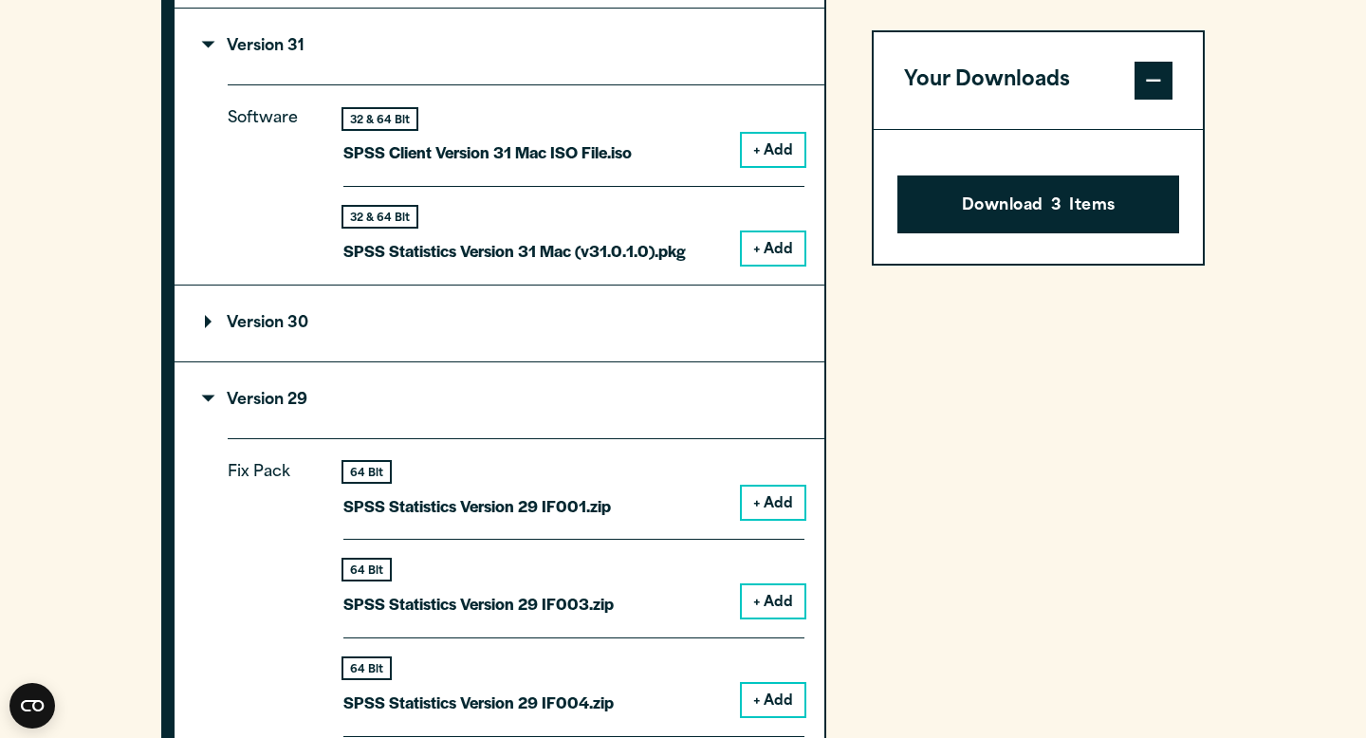
scroll to position [1831, 0]
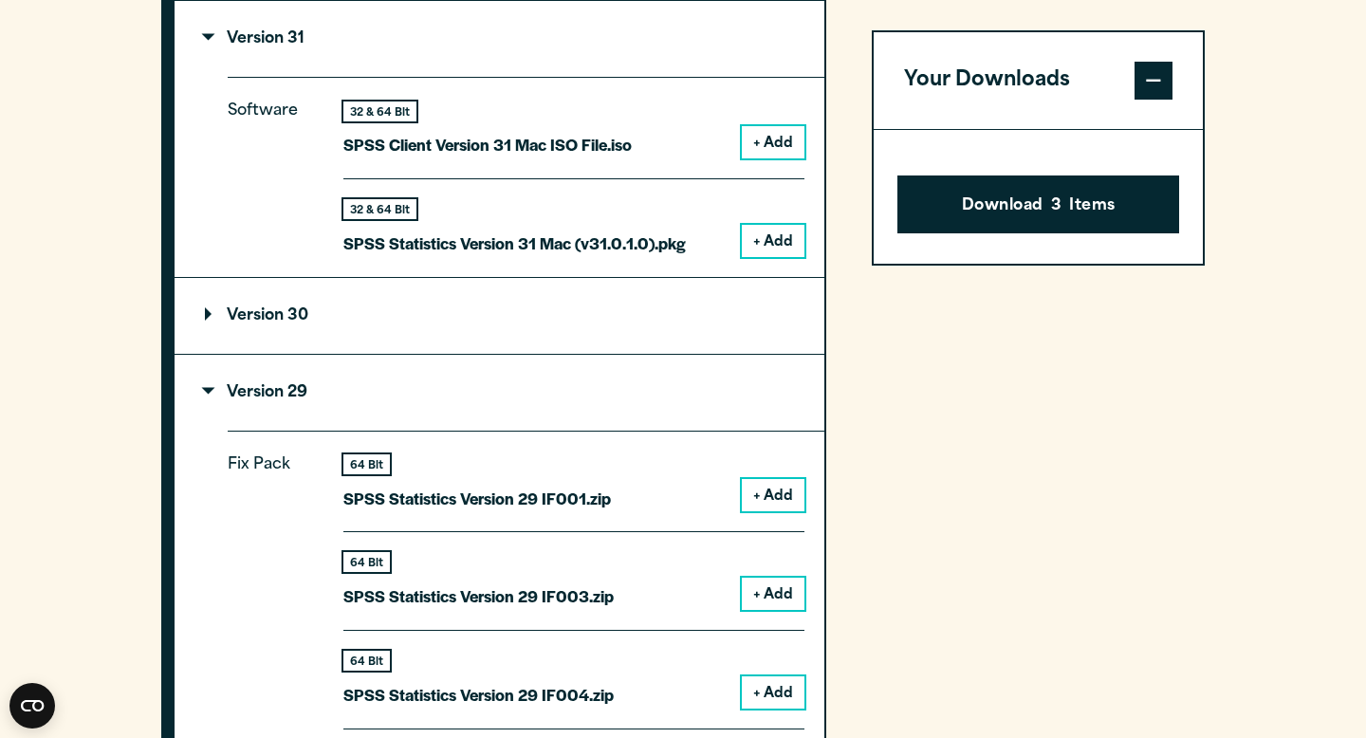
click at [221, 318] on p "Version 30" at bounding box center [256, 315] width 103 height 15
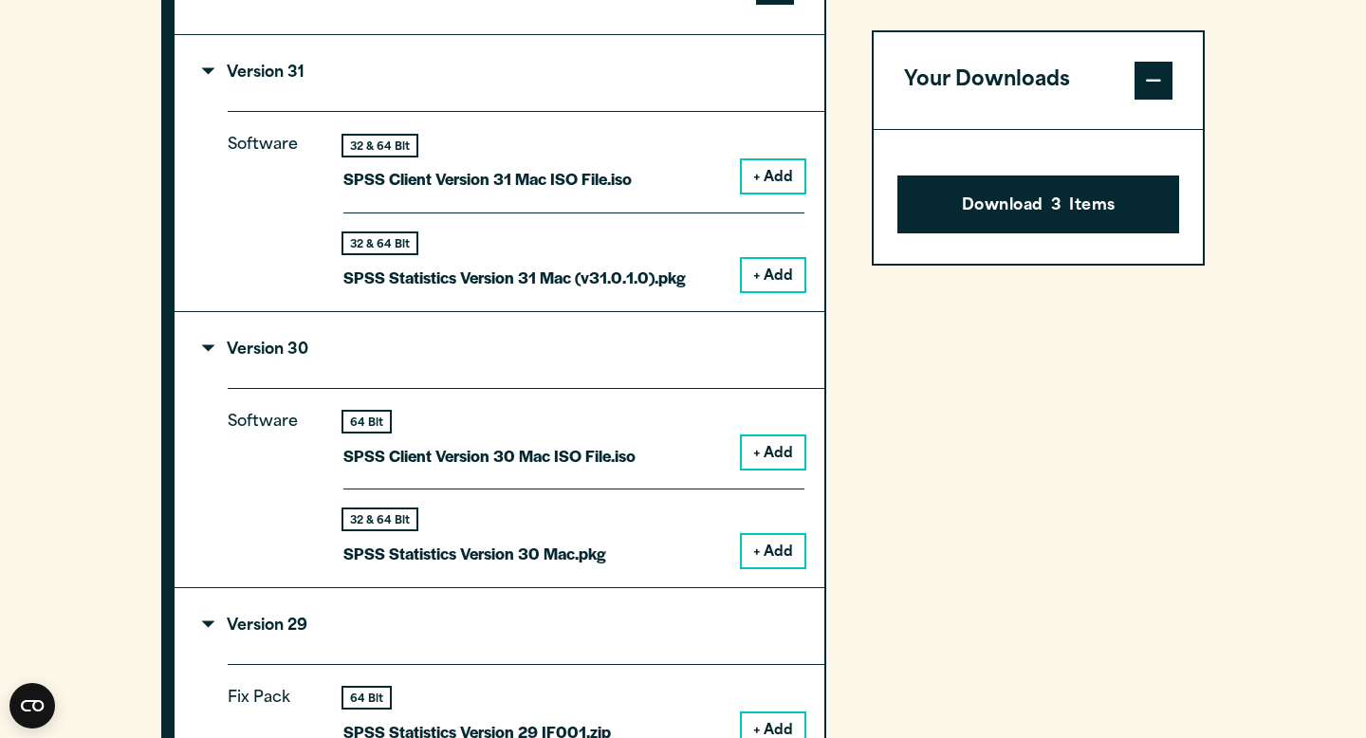
scroll to position [1817, 0]
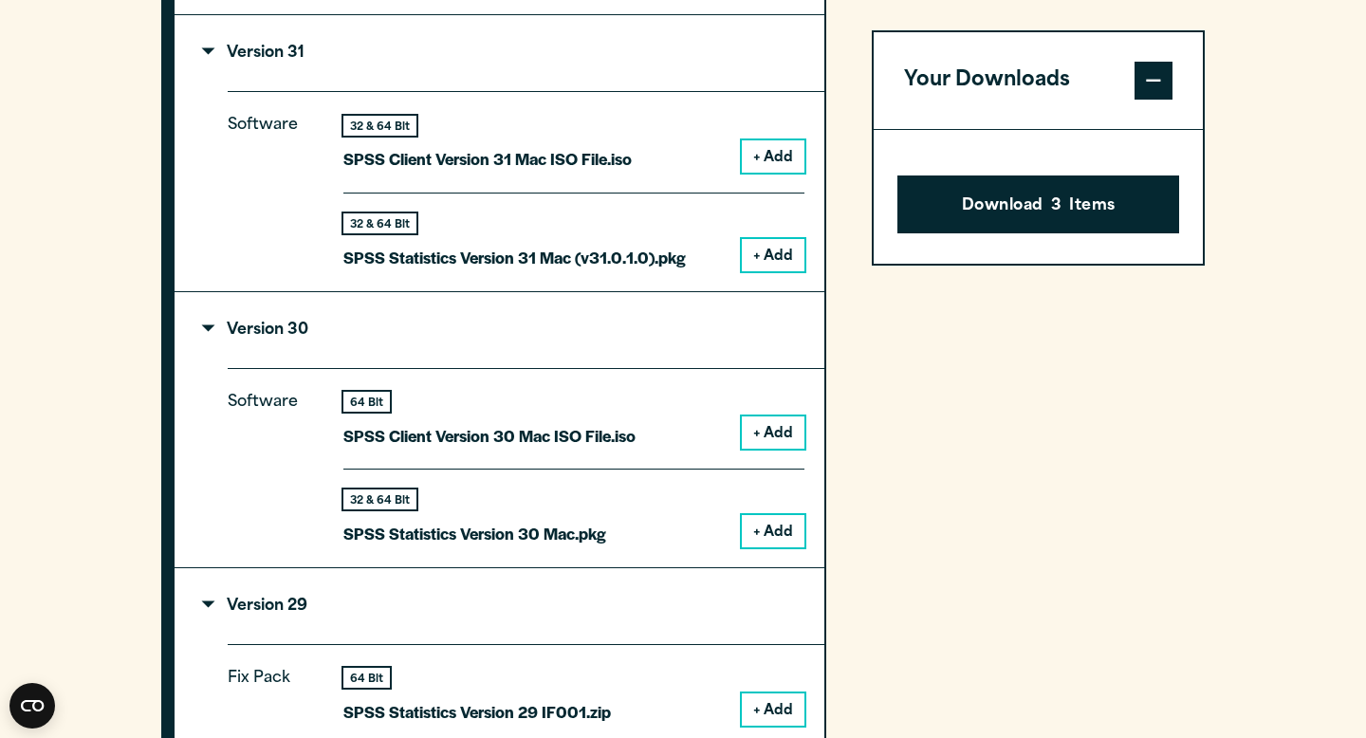
click at [777, 266] on button "+ Add" at bounding box center [773, 255] width 63 height 32
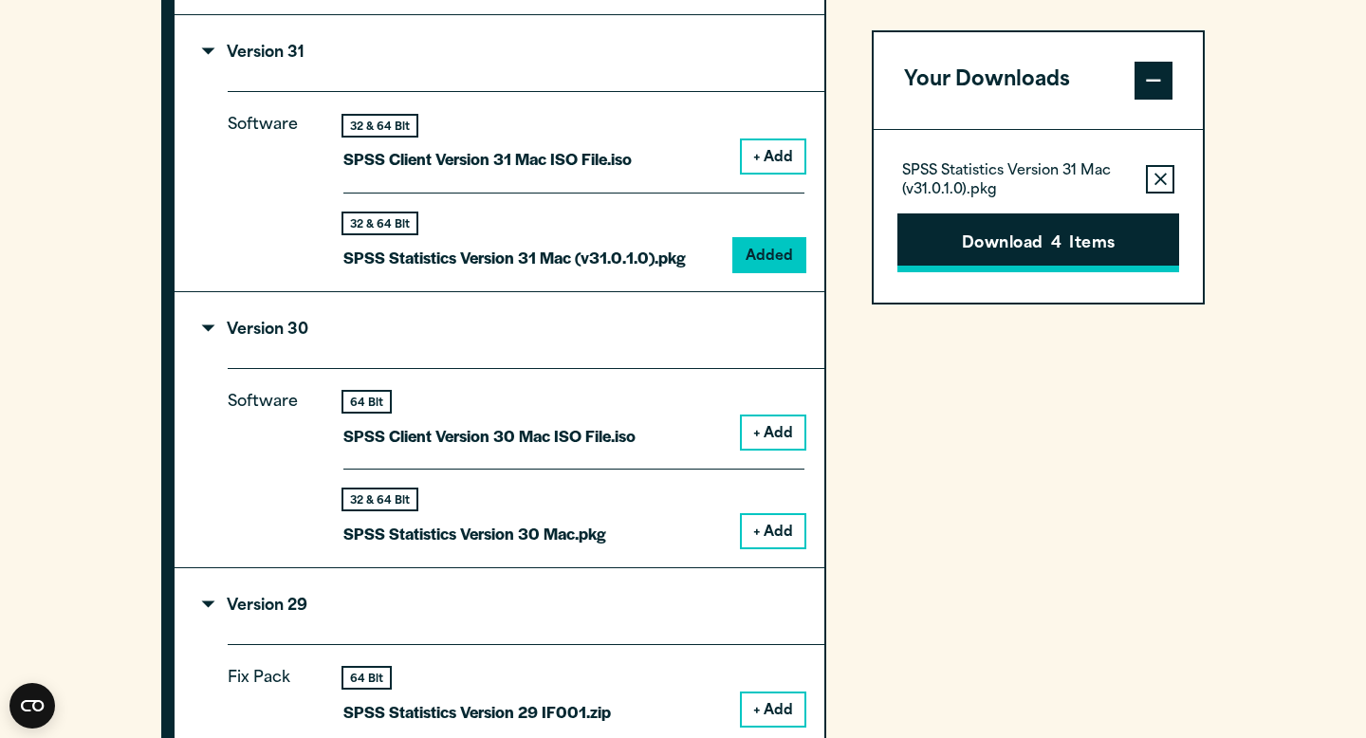
click at [1041, 238] on button "Download 4 Items" at bounding box center [1038, 242] width 282 height 59
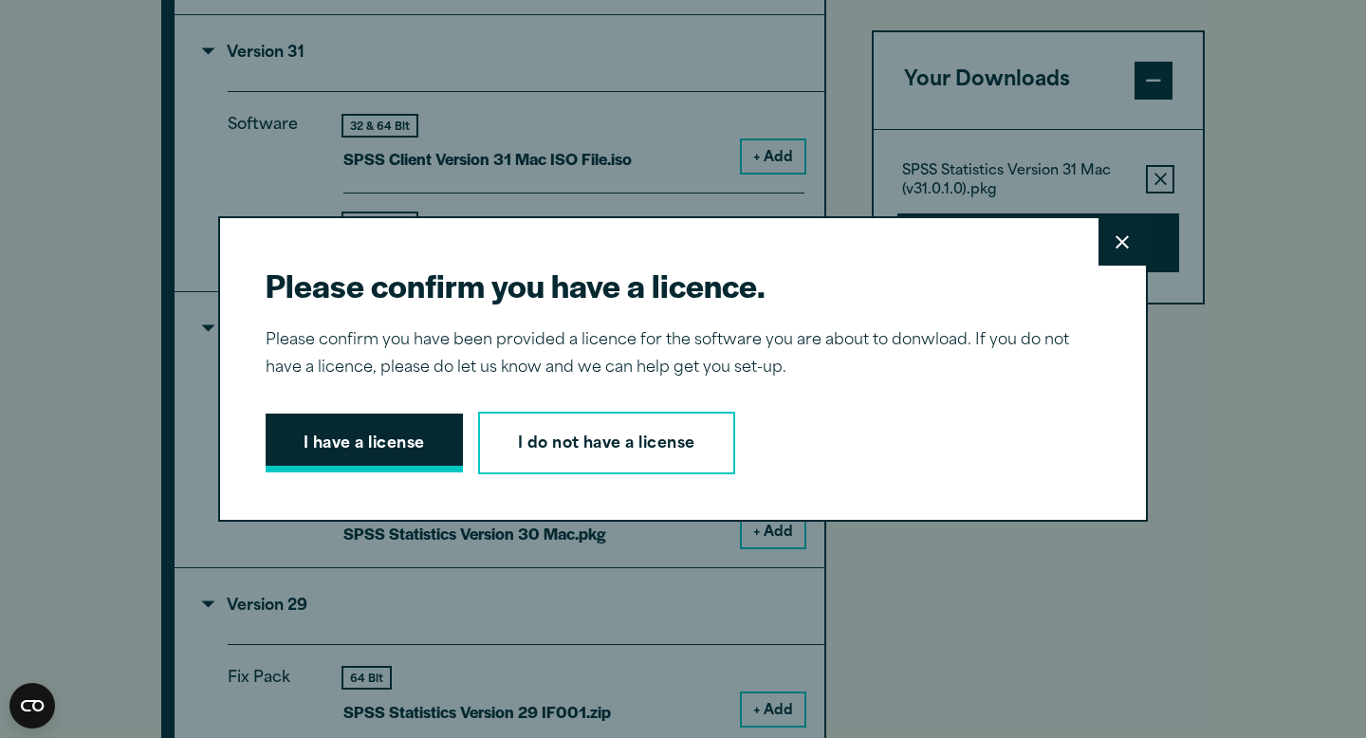
click at [394, 451] on button "I have a license" at bounding box center [364, 442] width 197 height 59
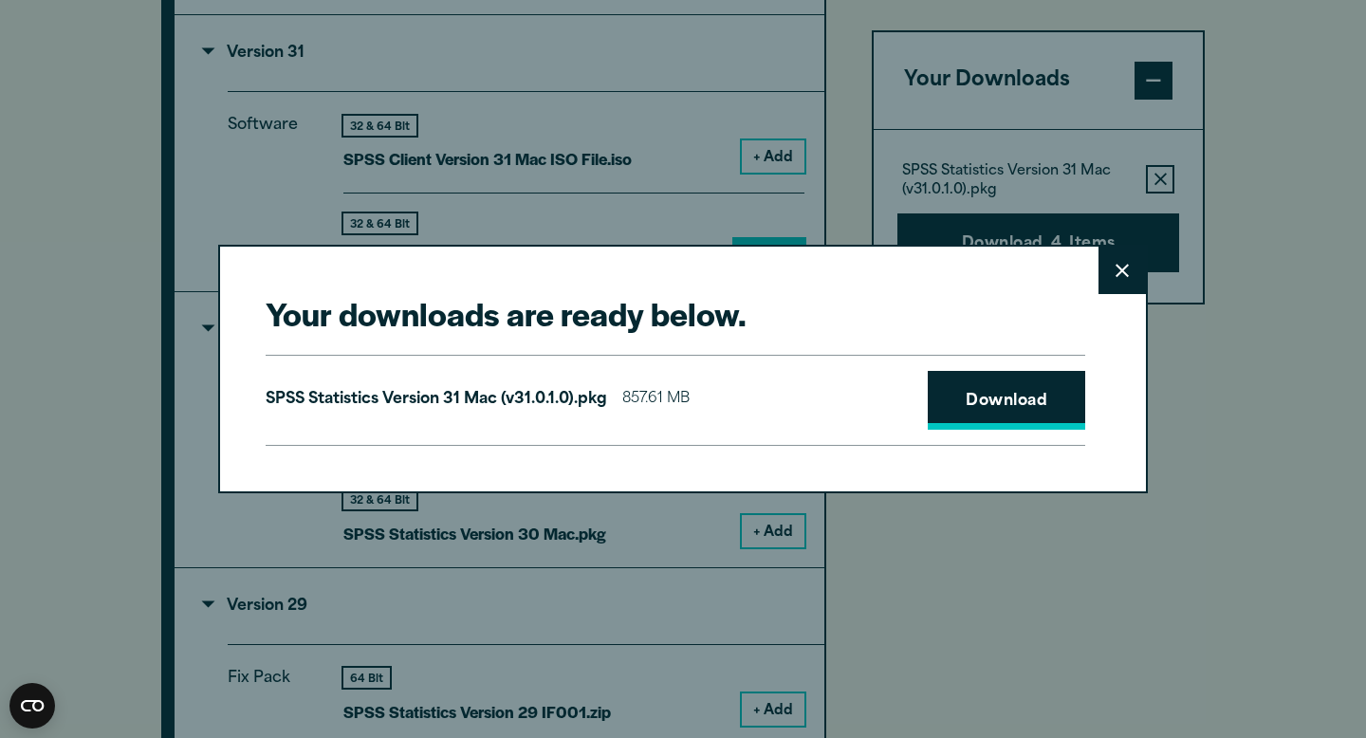
click at [1006, 420] on link "Download" at bounding box center [1006, 400] width 157 height 59
click at [993, 417] on link "Download" at bounding box center [1006, 400] width 157 height 59
click at [1301, 123] on div "Your downloads are ready below. Close SPSS Statistics Version 31 Mac (v31.0.1.0…" at bounding box center [683, 369] width 1366 height 738
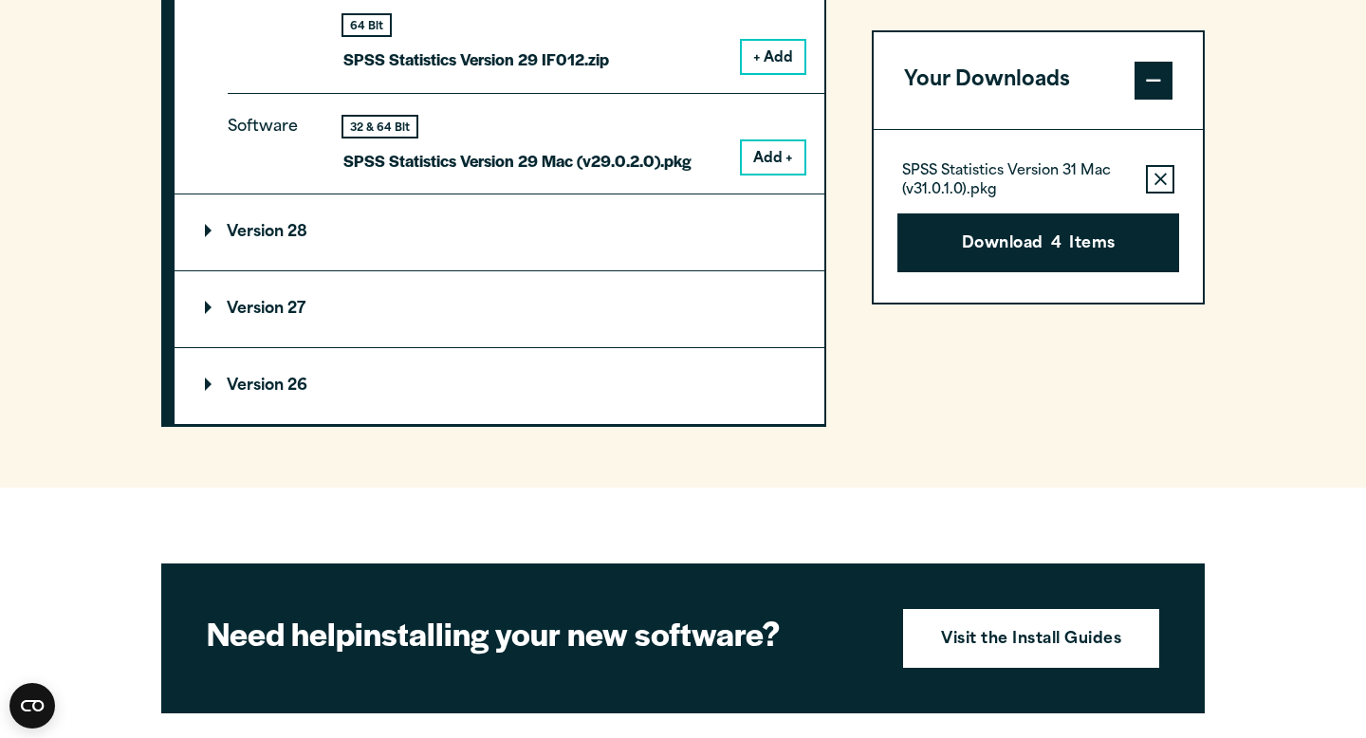
scroll to position [3257, 0]
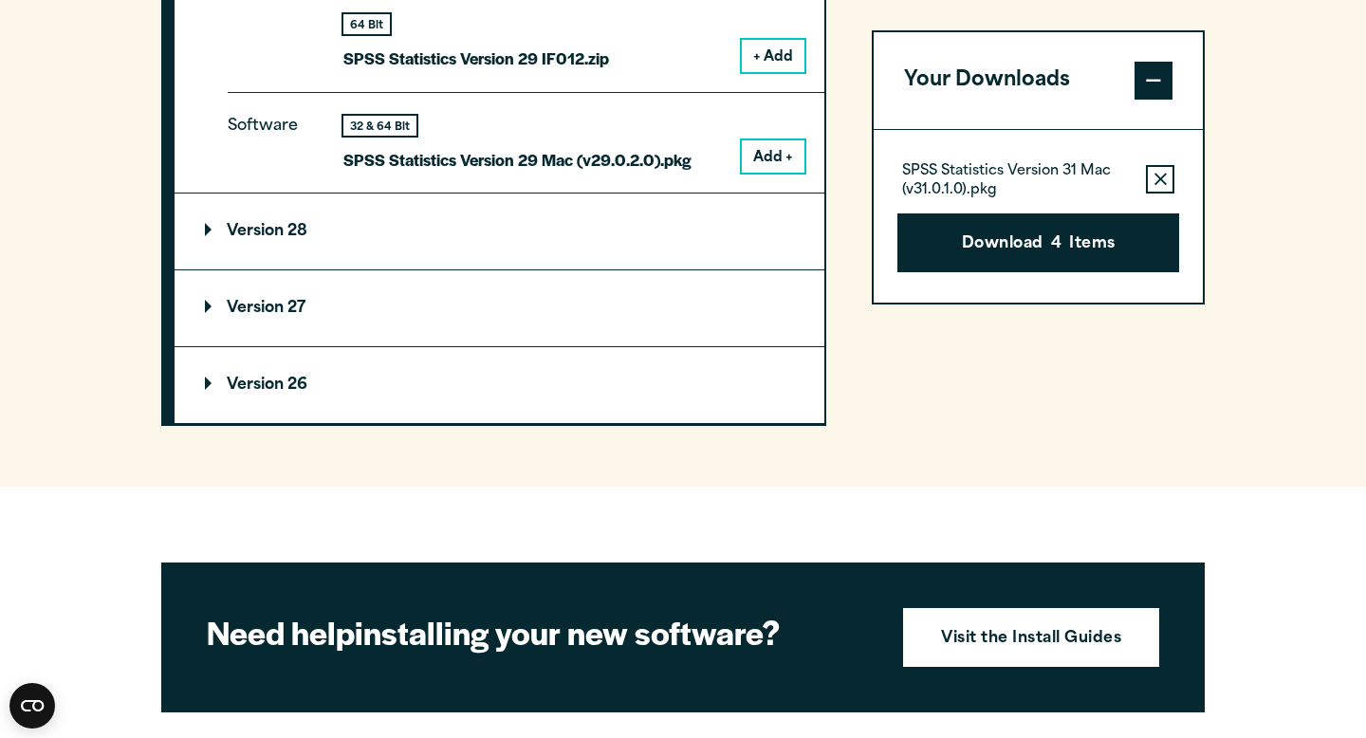
click at [513, 243] on summary "Version 28" at bounding box center [500, 231] width 650 height 76
